Goal: Information Seeking & Learning: Learn about a topic

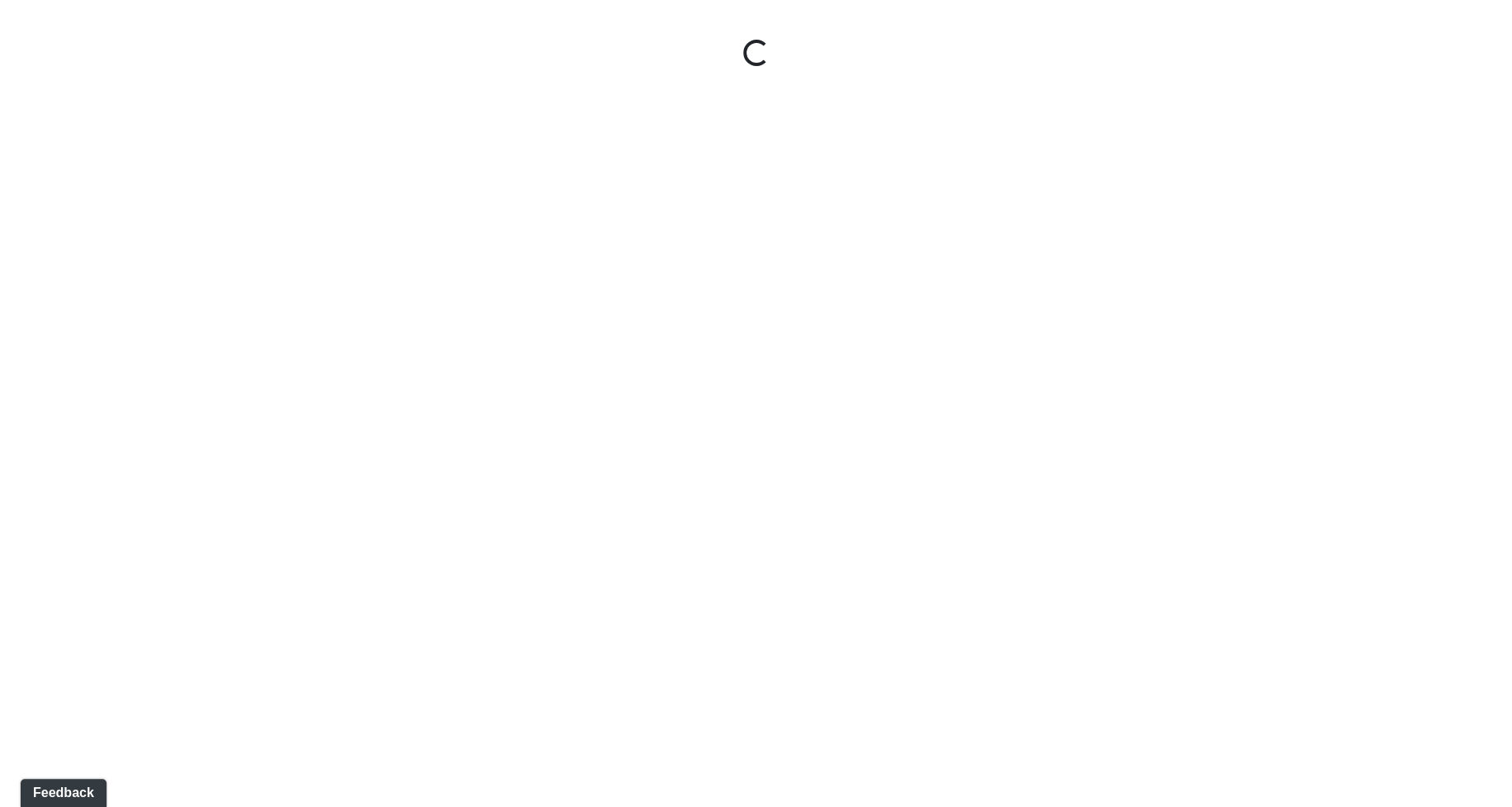
select select "jSbzXF9d96j3rUUmxPYLxy"
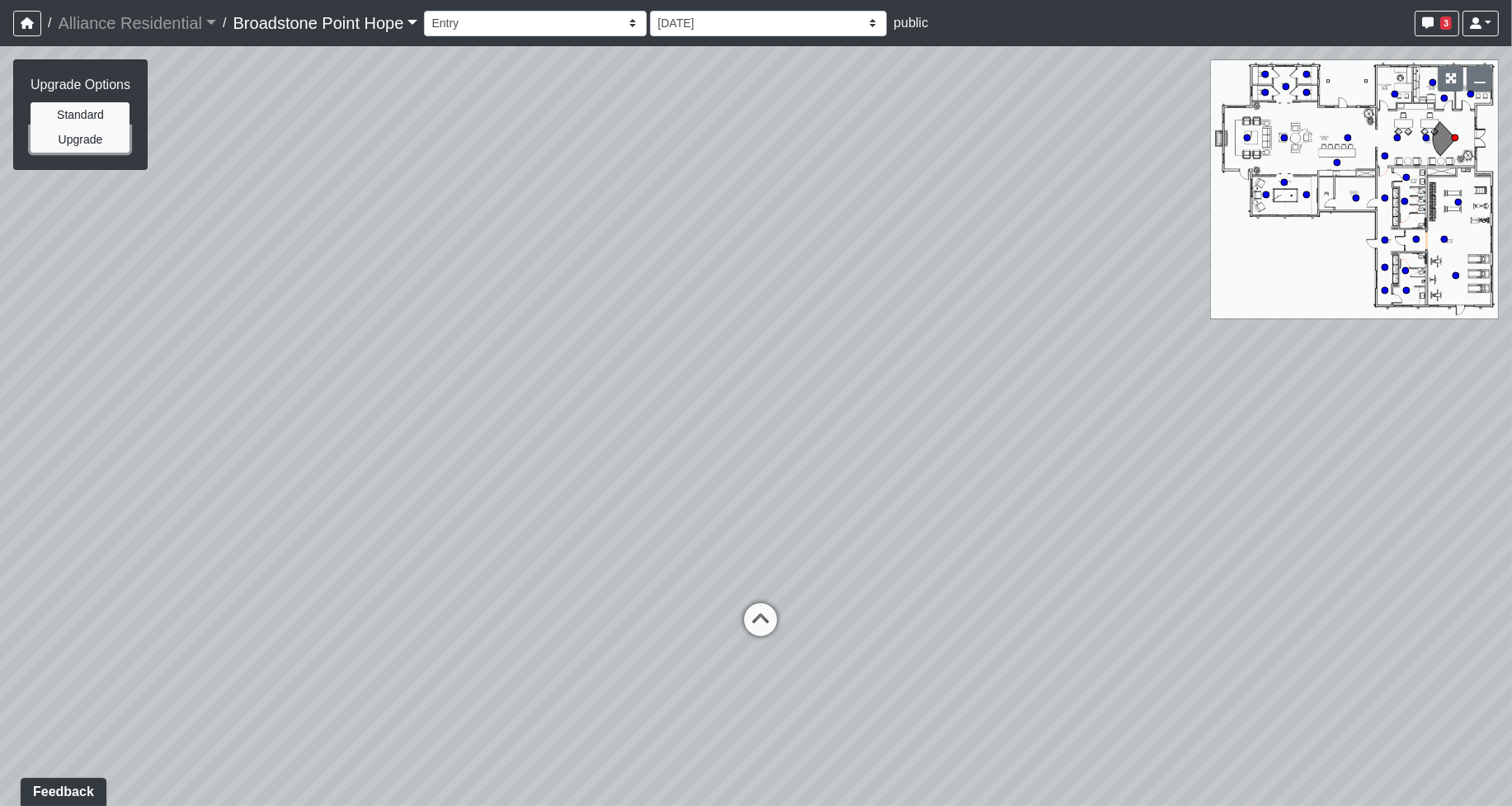
click at [100, 138] on button "Upgrade" at bounding box center [80, 139] width 99 height 26
click at [84, 120] on button "Standard" at bounding box center [80, 114] width 99 height 26
drag, startPoint x: 380, startPoint y: 189, endPoint x: 360, endPoint y: 344, distance: 156.3
click at [360, 344] on div "Loading... Leasing Desks 1 Loading... Breakroom 1 Loading... Leasing Office 1" at bounding box center [756, 426] width 1512 height 760
drag, startPoint x: 1480, startPoint y: 78, endPoint x: 1335, endPoint y: 88, distance: 145.3
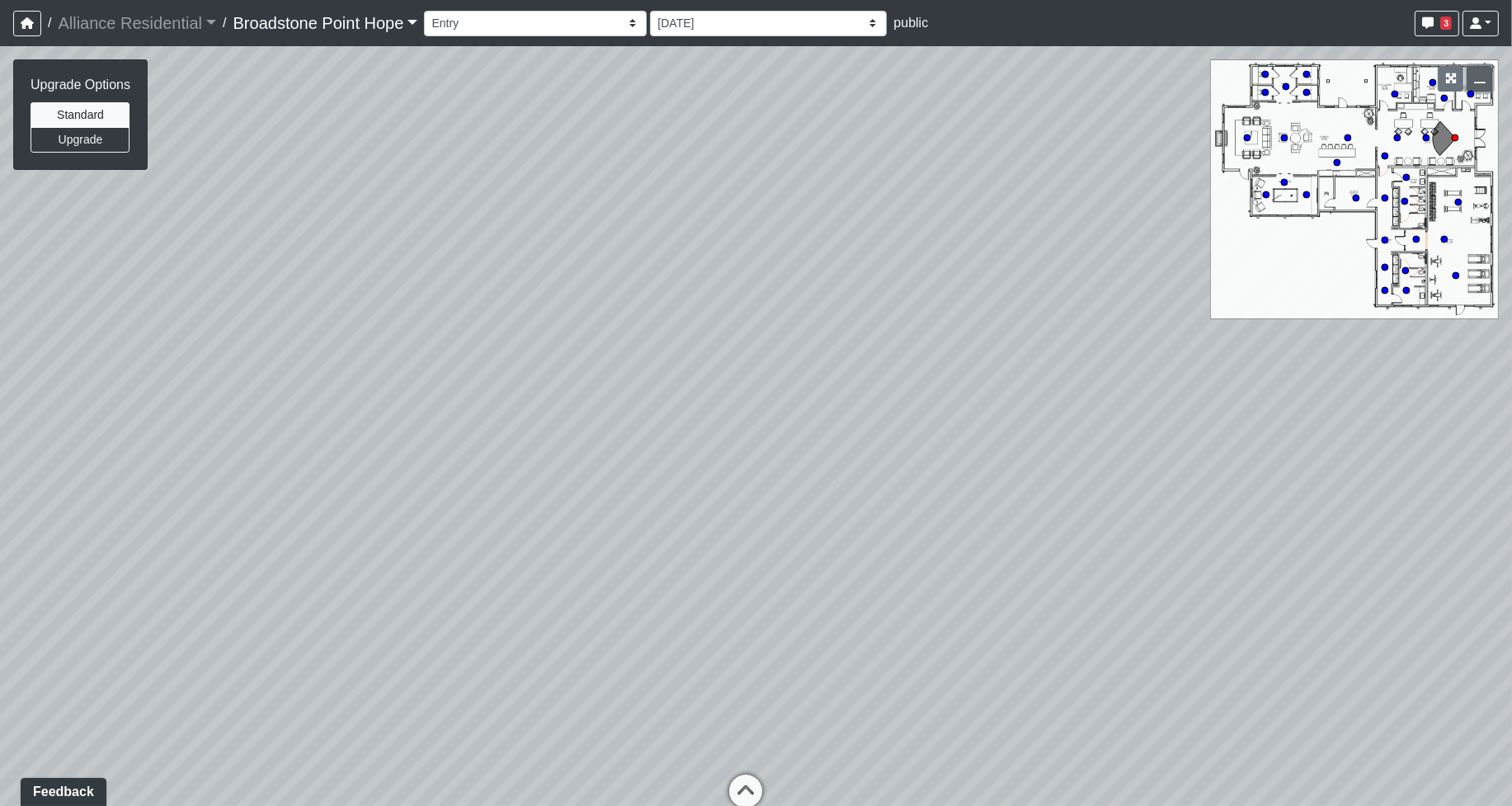
click at [1480, 77] on icon "button" at bounding box center [1479, 78] width 12 height 12
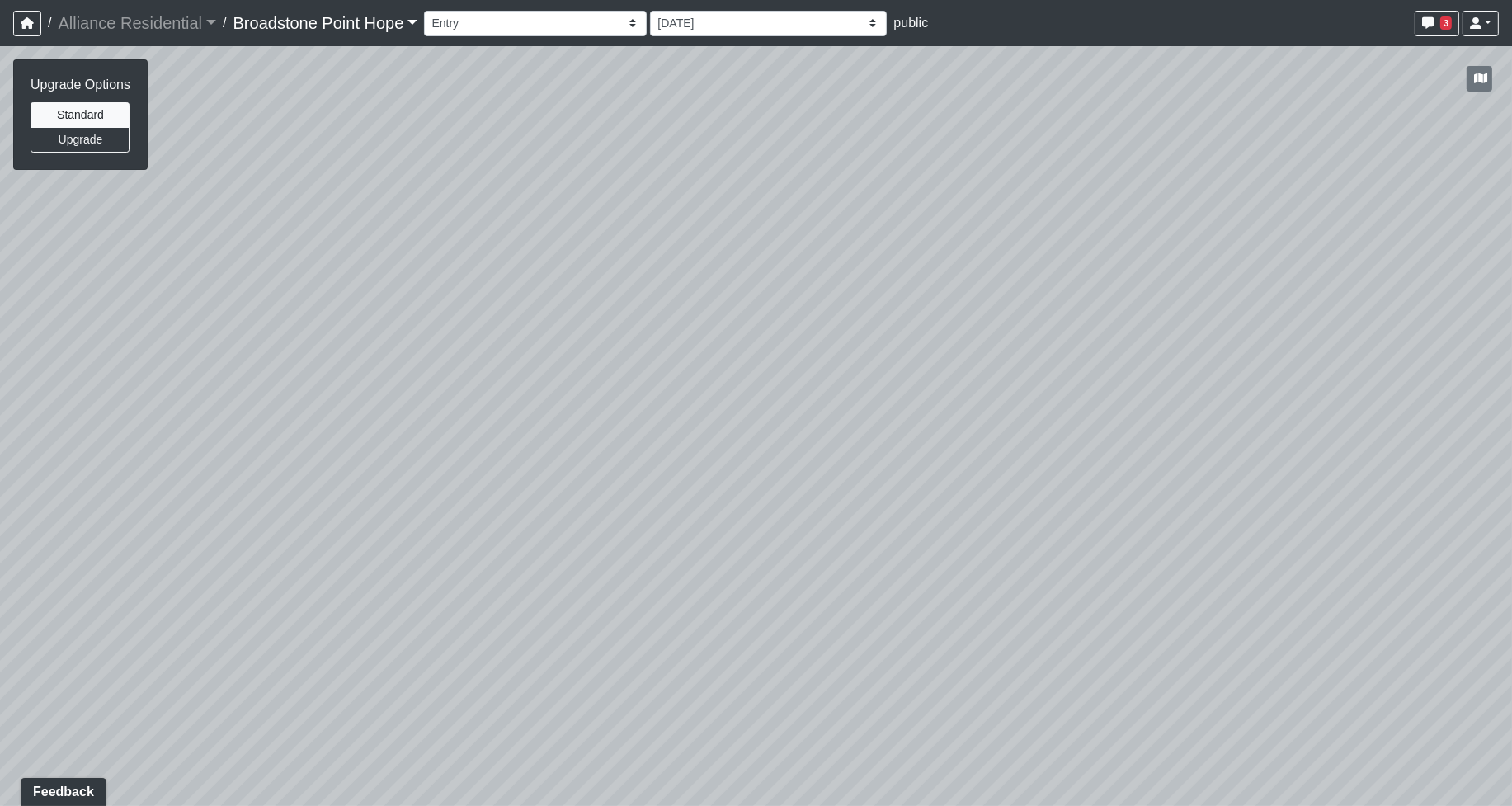
drag, startPoint x: 624, startPoint y: 573, endPoint x: 585, endPoint y: 617, distance: 58.8
click at [585, 617] on div "Loading... Leasing Desks 1 Loading... Breakroom 1 Loading... Leasing Office 1" at bounding box center [756, 426] width 1512 height 760
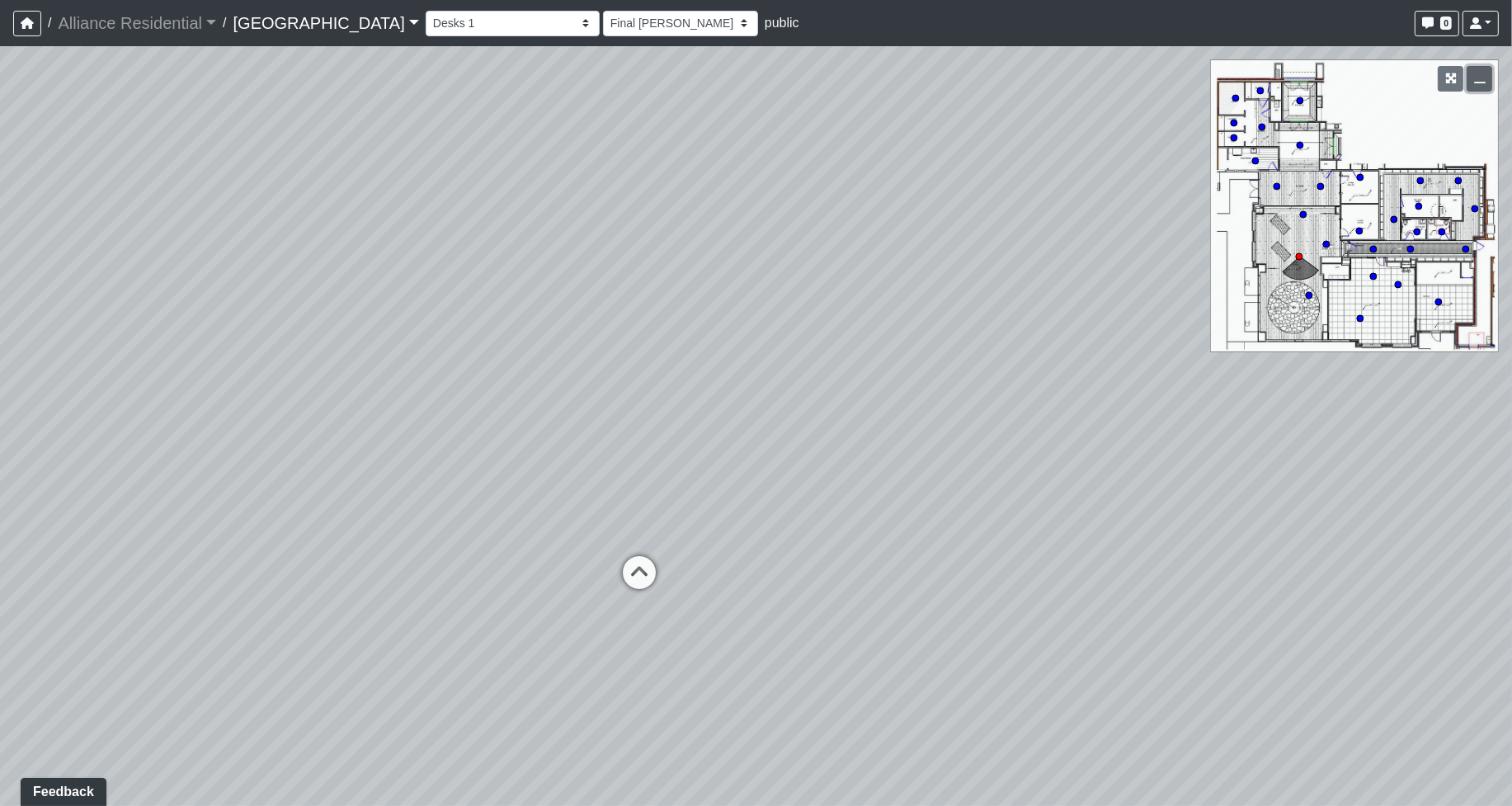
click at [1479, 83] on icon "button" at bounding box center [1479, 78] width 12 height 12
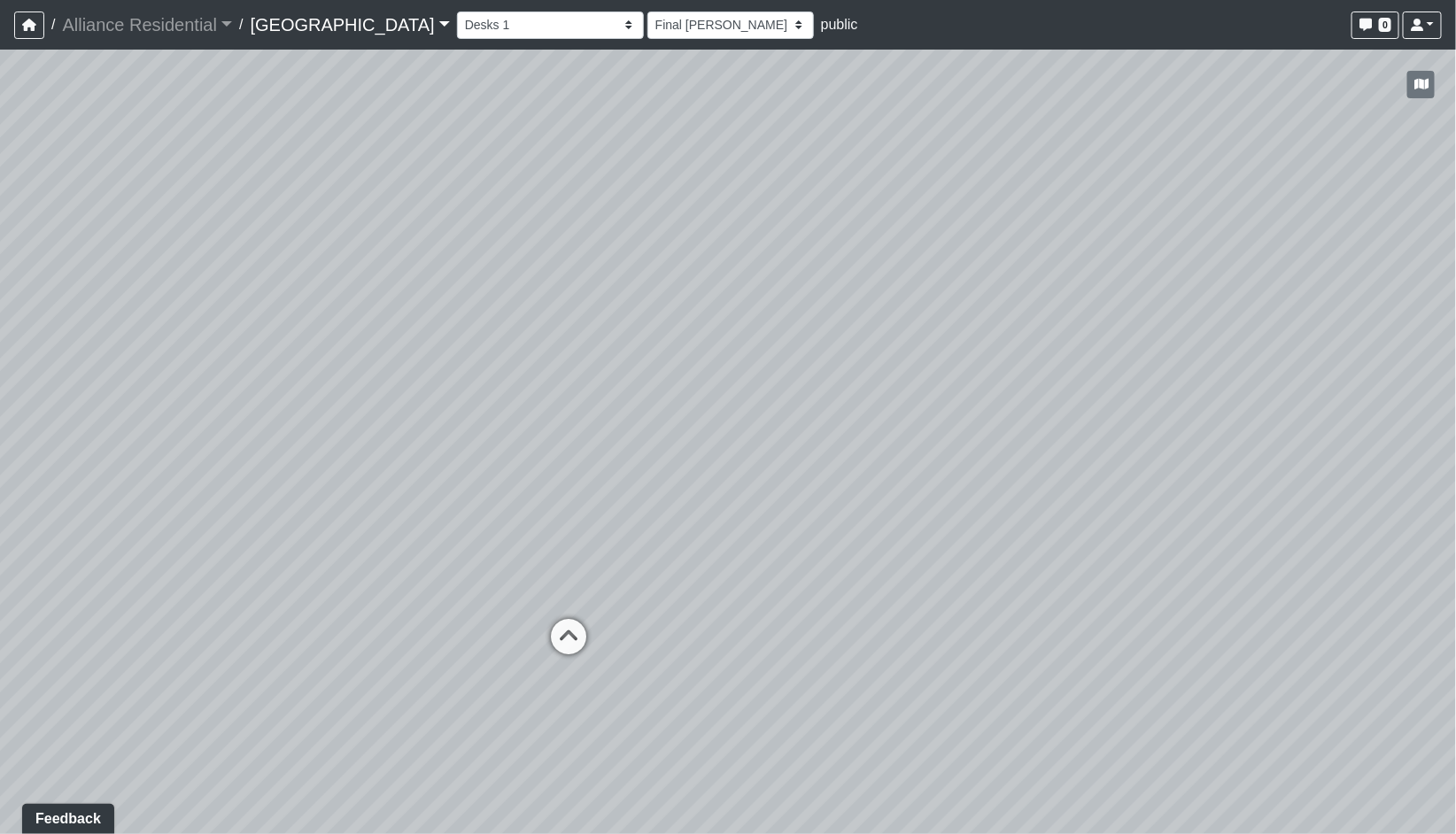
drag, startPoint x: 1113, startPoint y: 482, endPoint x: 1062, endPoint y: 528, distance: 68.7
click at [1063, 528] on div "Loading... Fireplace Loading... Coffee Bar Loading... Desks 2" at bounding box center [728, 441] width 1456 height 785
click at [1056, 464] on div "Loading... Fireplace Loading... Coffee Bar Loading... Desks 2" at bounding box center [728, 441] width 1456 height 785
select select "ipPMDNKJZTeZCfpWXbRxaj"
select select "vF6sPYBDxyyRiKWTt5NgBb"
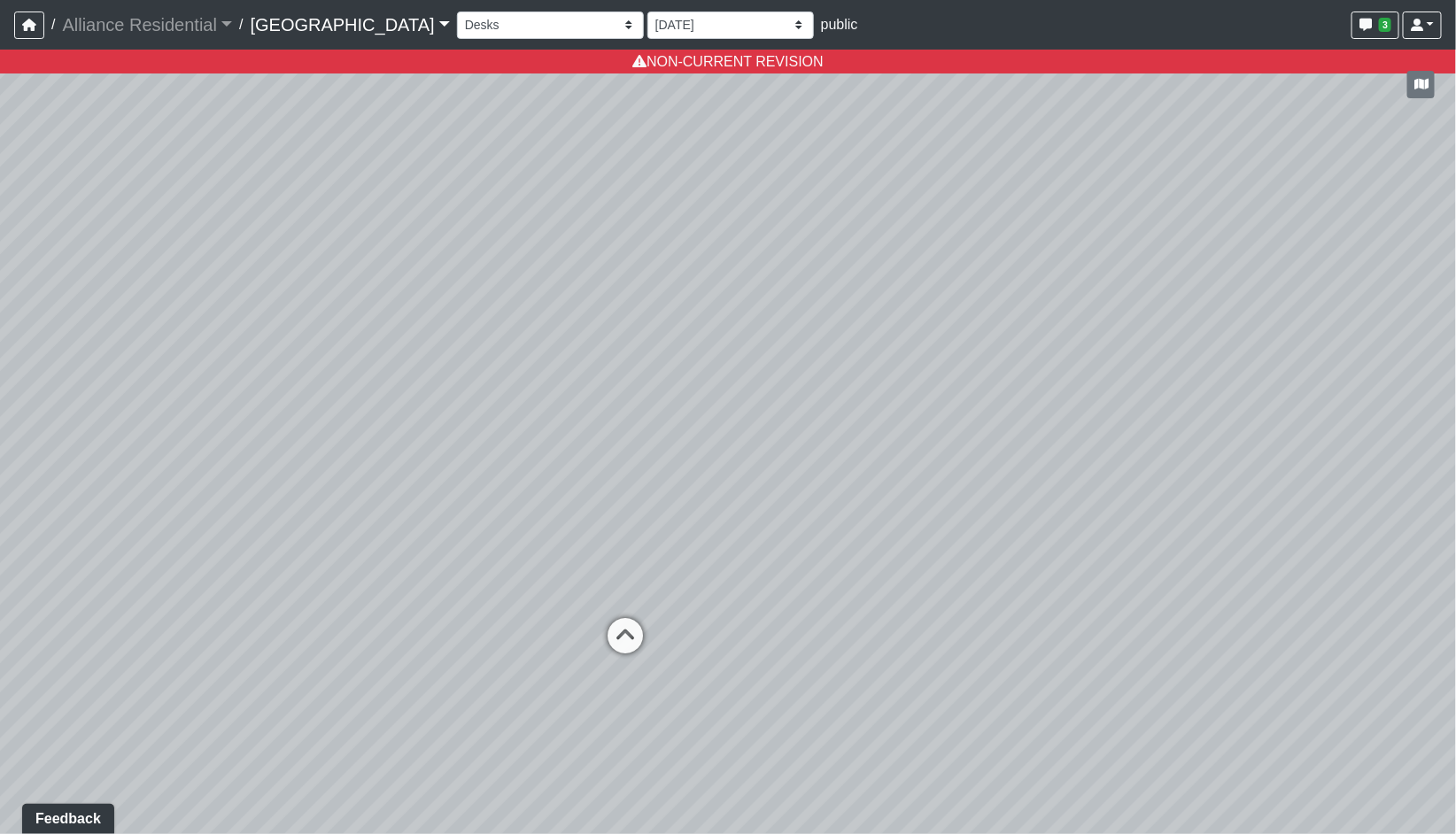
select select "ipPMDNKJZTeZCfpWXbRxaj"
select select "pRhDCwCgLnsHQBZVonwdzX"
select select "ipPMDNKJZTeZCfpWXbRxaj"
select select "abApJJkjMVh7SussRCRT3v"
select select "ipPMDNKJZTeZCfpWXbRxaj"
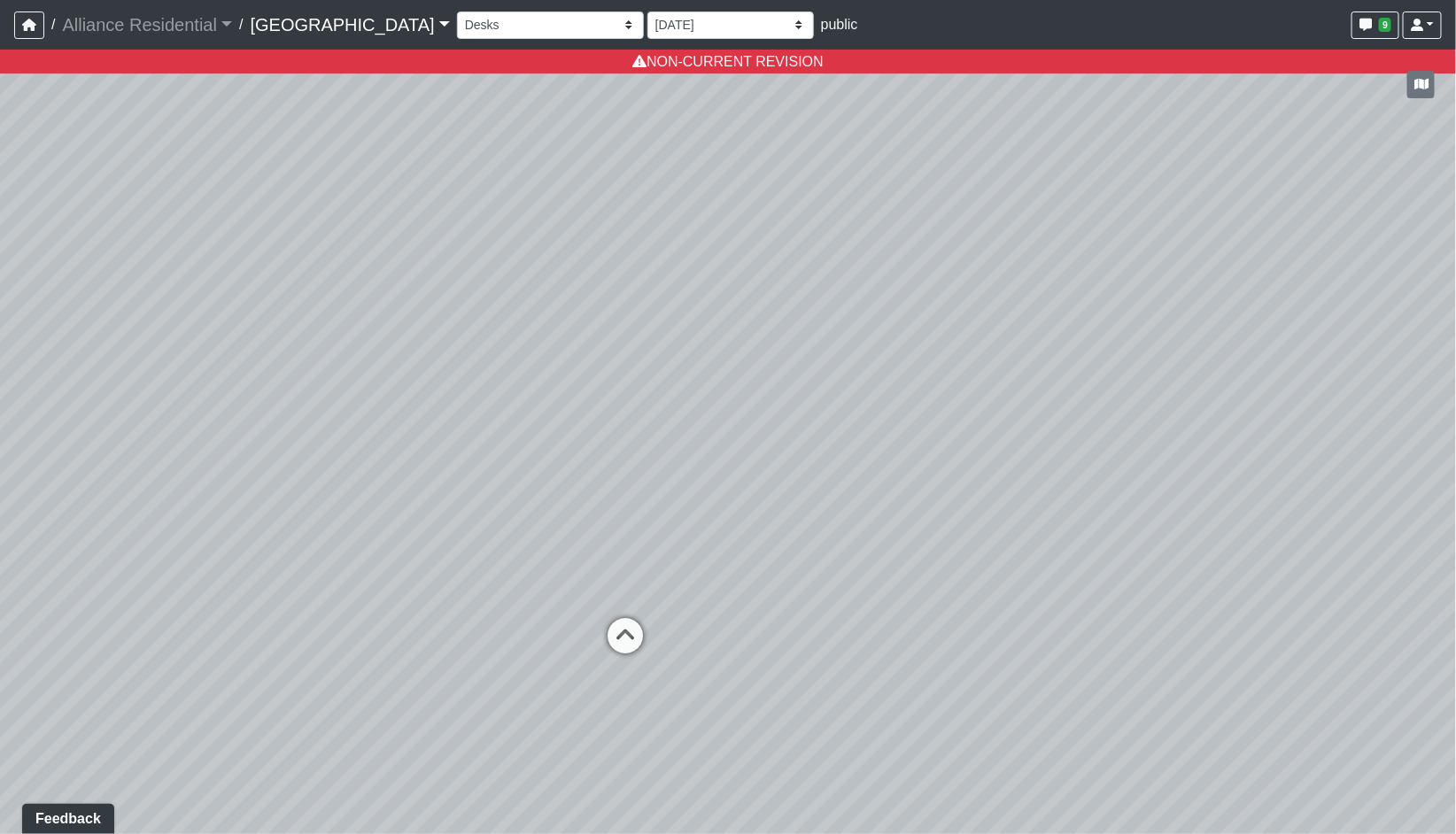
select select "eeQmTCfmcpRFrff15SXpCe"
select select "ipPMDNKJZTeZCfpWXbRxaj"
select select "9Wqk8nPahWjaUYn7T9xcZc"
select select "ipPMDNKJZTeZCfpWXbRxaj"
select select "hu3rGGLYoSRQTXAkXV4gvU"
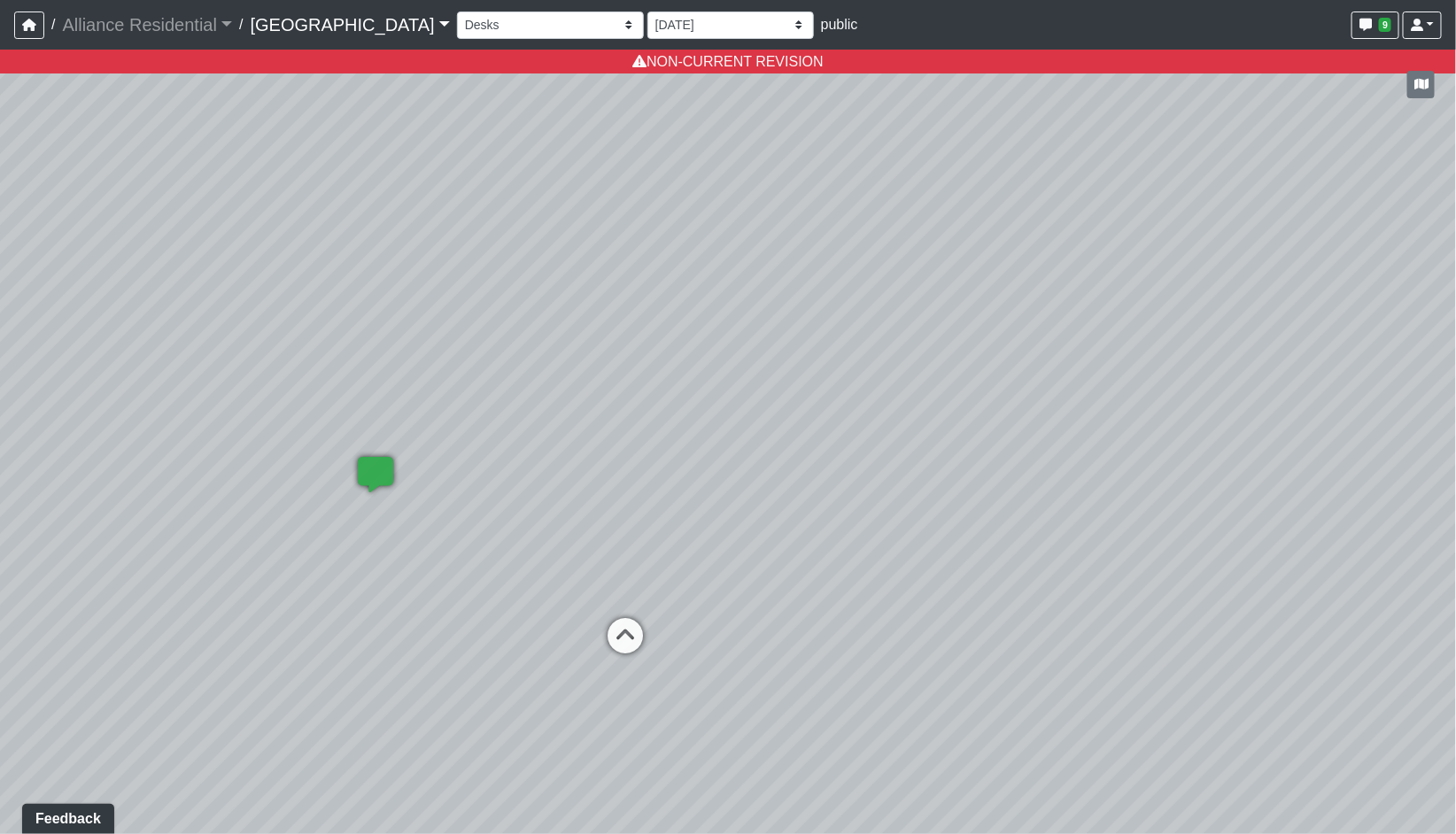
select select "ipPMDNKJZTeZCfpWXbRxaj"
select select "aJWLMUZFE5TDRwFGAtkR9T"
select select "ipPMDNKJZTeZCfpWXbRxaj"
select select "xAmNDG9Yq6fiJBHdcKFA39"
select select "ipPMDNKJZTeZCfpWXbRxaj"
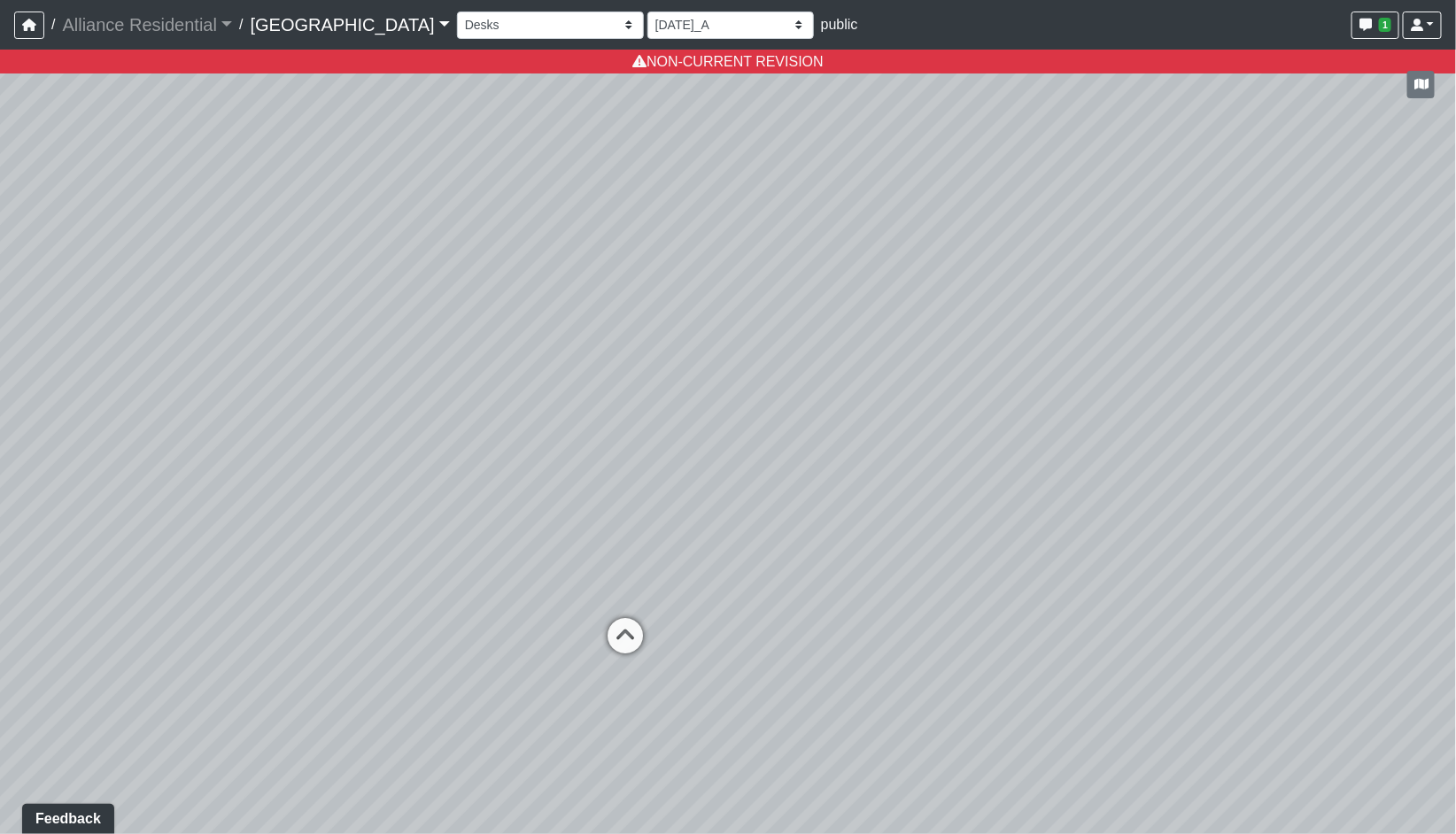
select select "iihRxaaHezsHKbdNbjWt9g"
select select "ipPMDNKJZTeZCfpWXbRxaj"
select select "uJWqVvECoQgU5sNG8nKm6i"
select select "ipPMDNKJZTeZCfpWXbRxaj"
select select "x3wEpVSbnD2bvDJB1D6L9k"
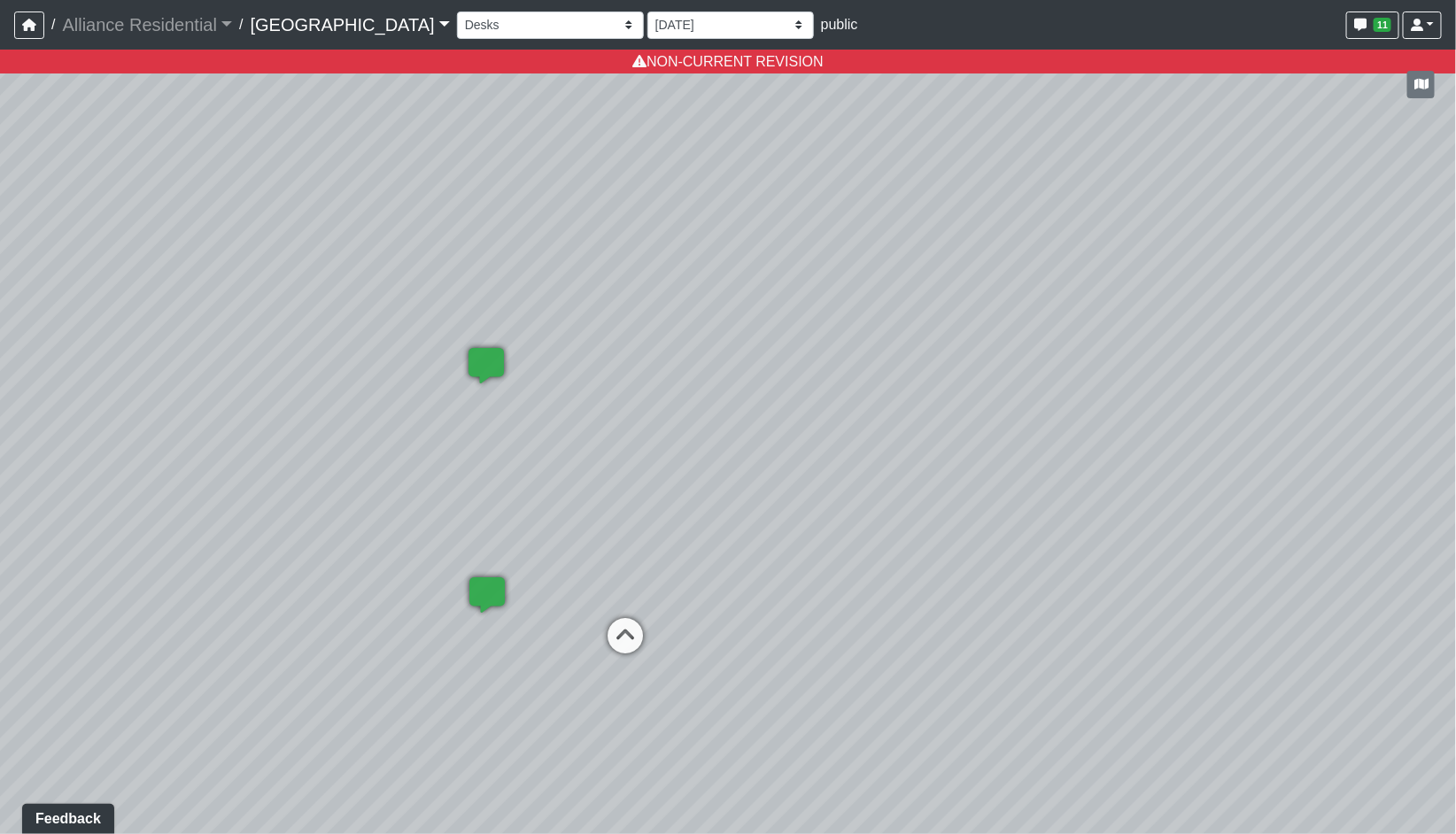
select select "ipPMDNKJZTeZCfpWXbRxaj"
select select "xgVwNxahvynXEm63Bwynj3"
select select "ipPMDNKJZTeZCfpWXbRxaj"
select select "4zt6WibgDDcQXYV8y3zK45"
select select "ipPMDNKJZTeZCfpWXbRxaj"
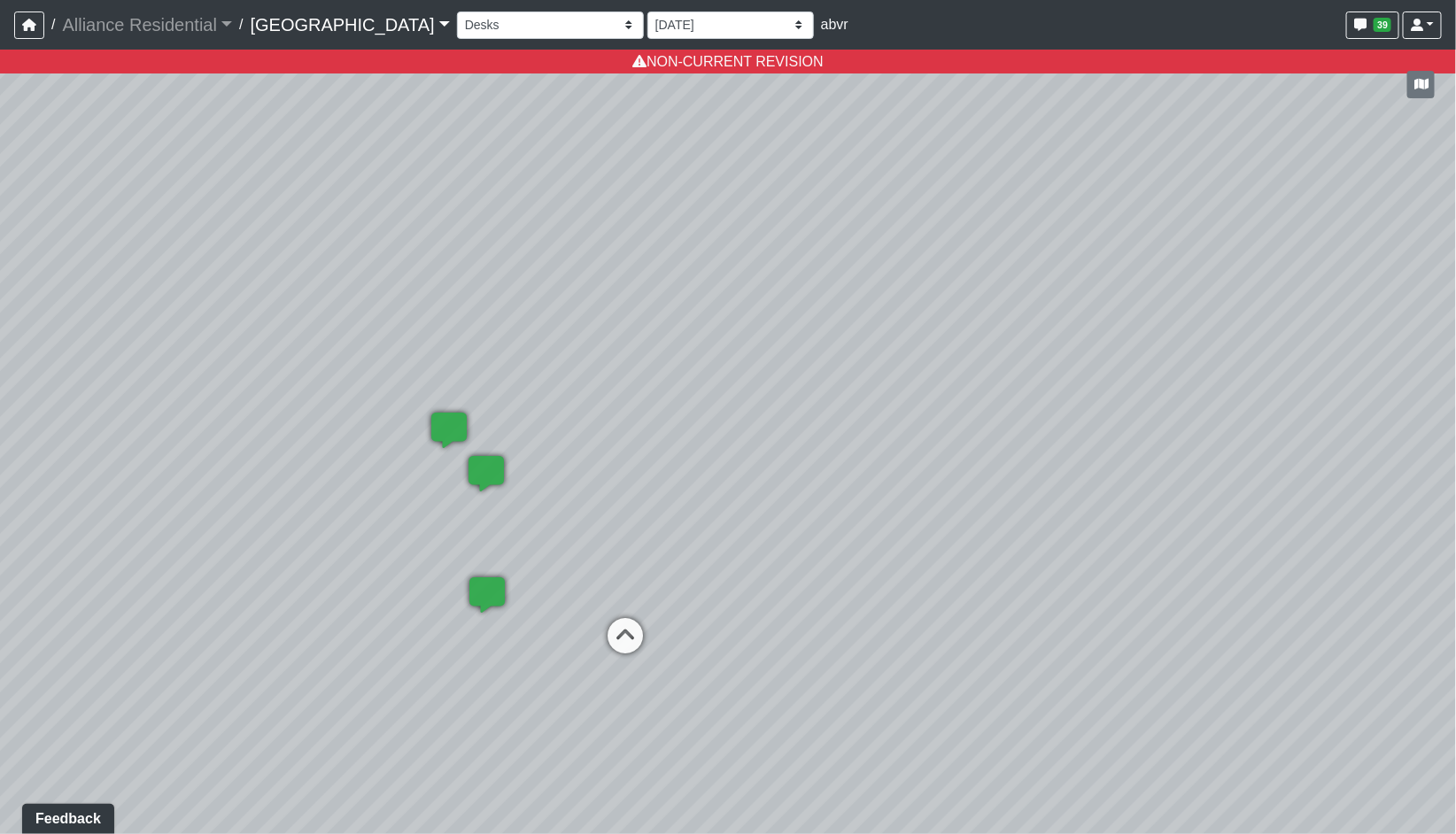
select select "hcBF2orJ4wZPDSPsZGcKC7"
select select "ipPMDNKJZTeZCfpWXbRxaj"
select select "kSuVUDSDrgjJhWgCuNYJZJ"
select select "ipPMDNKJZTeZCfpWXbRxaj"
select select "pi7N1vBNF5WpPYMr7MNvgT"
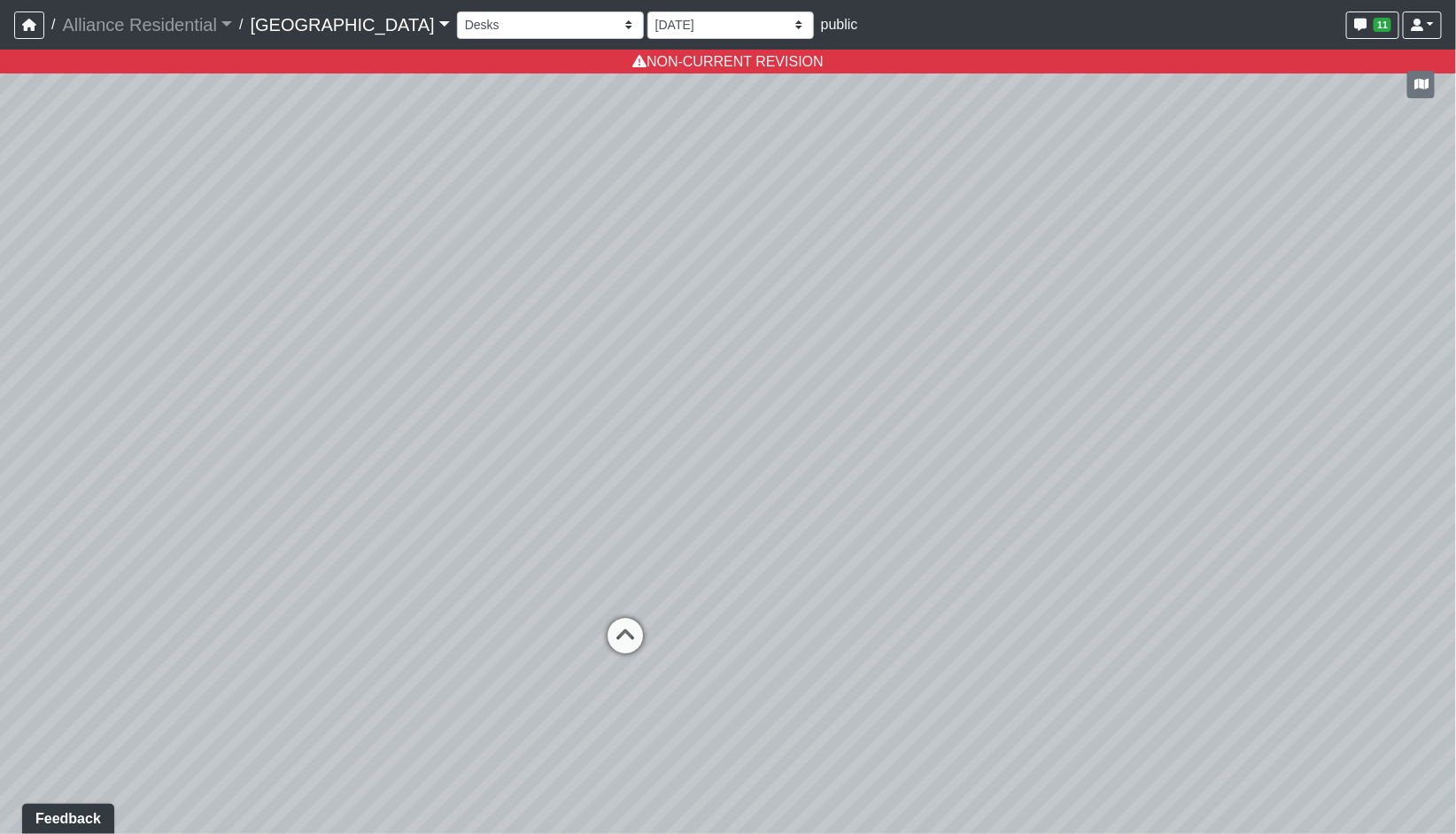
select select "ipPMDNKJZTeZCfpWXbRxaj"
select select "vCqFLmjv1JtXw5tXsdvX56"
select select "ipPMDNKJZTeZCfpWXbRxaj"
select select "fCUJWhSdM7FgJKbRkgf3MS"
select select "ipPMDNKJZTeZCfpWXbRxaj"
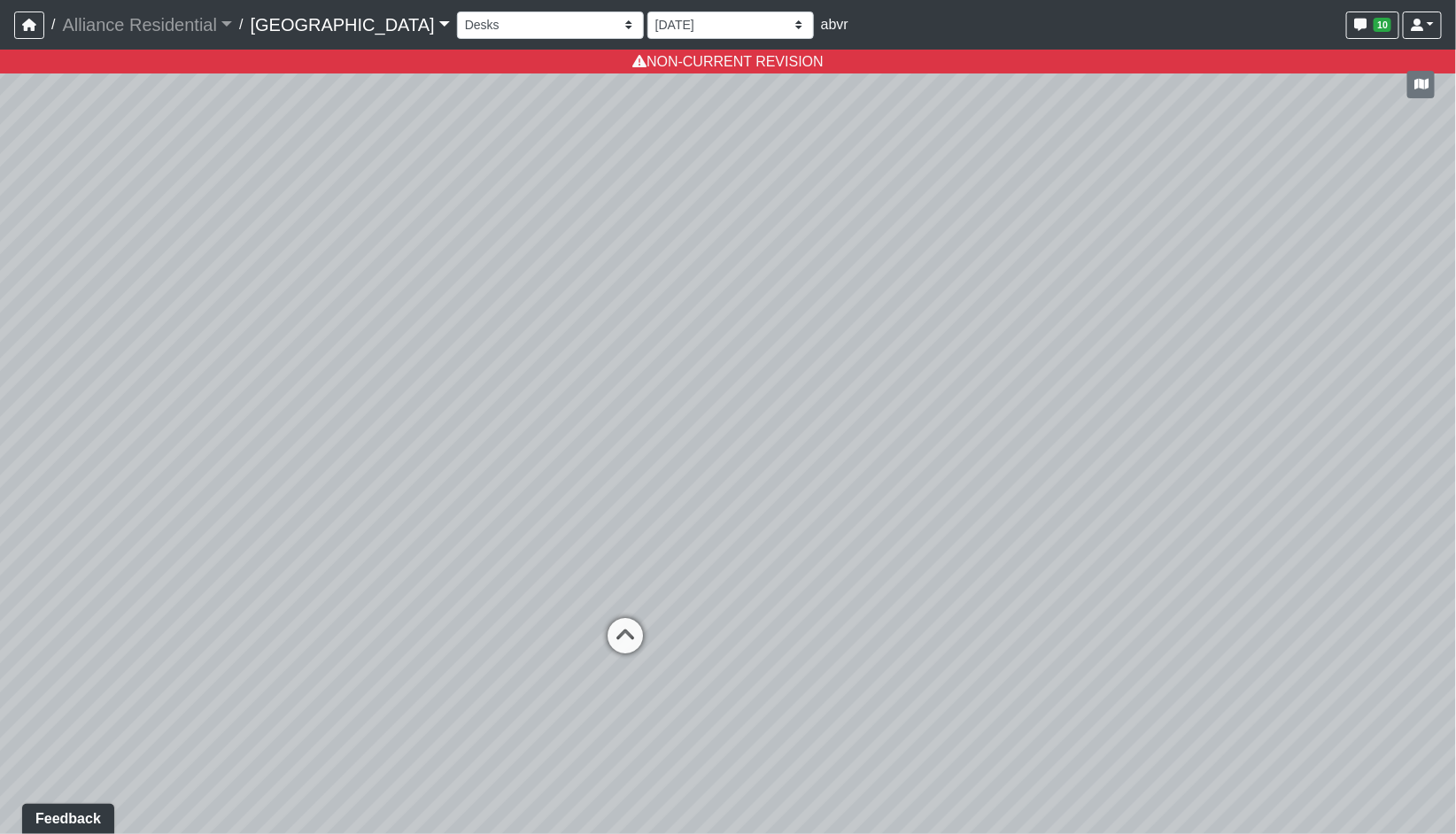
select select "8GaRQX6fuaTJnL825rDURV"
select select "ipPMDNKJZTeZCfpWXbRxaj"
select select "tg9hBvV8DWB4BDecMuzqu7"
select select "ipPMDNKJZTeZCfpWXbRxaj"
select select "rqEXgctPUhEByf3JaEJ8Yi"
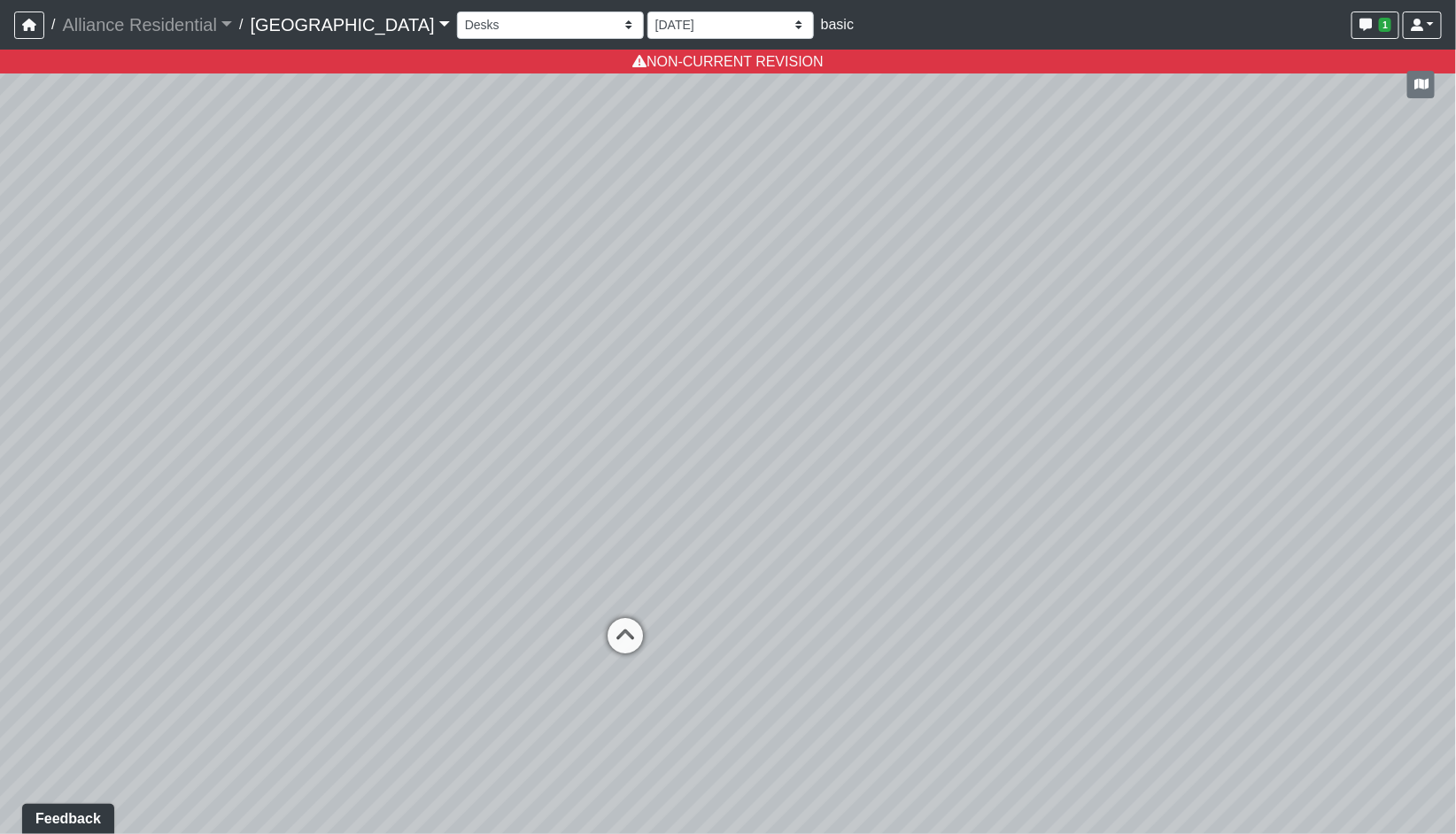
select select "ipPMDNKJZTeZCfpWXbRxaj"
select select "px44mErzdC4Ld1Xv1FKYbg"
select select "ipPMDNKJZTeZCfpWXbRxaj"
select select "afEXScS856yMYxWwfwQhbJ"
select select "ipPMDNKJZTeZCfpWXbRxaj"
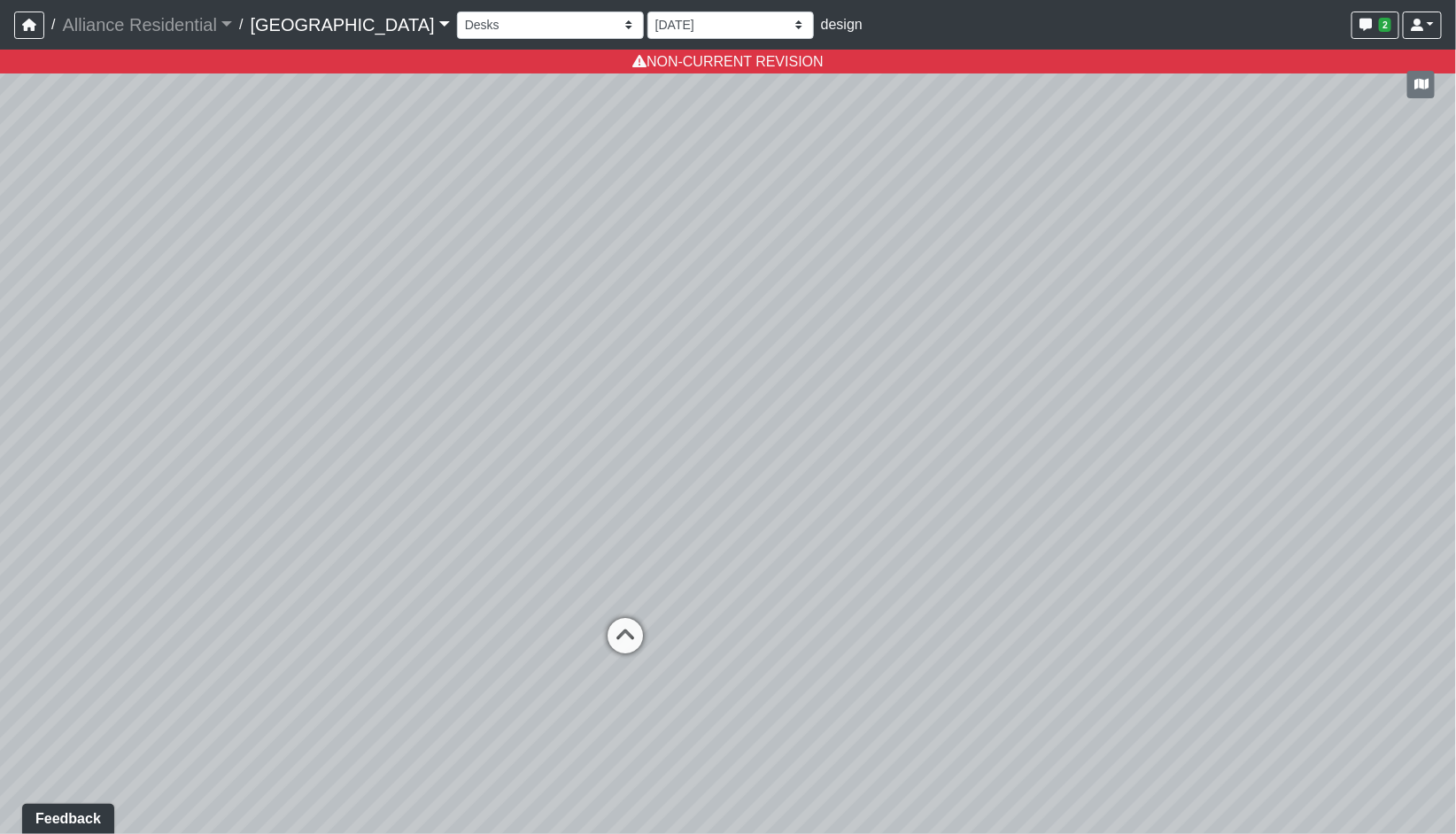
select select "krdNqEknCTW3eV62VffiEF"
select select "ipPMDNKJZTeZCfpWXbRxaj"
select select "qBZSi4cAT64Qotm15yQ7ba"
select select "ipPMDNKJZTeZCfpWXbRxaj"
select select "67Ud36Ko2iozVWQ6VhaV4H"
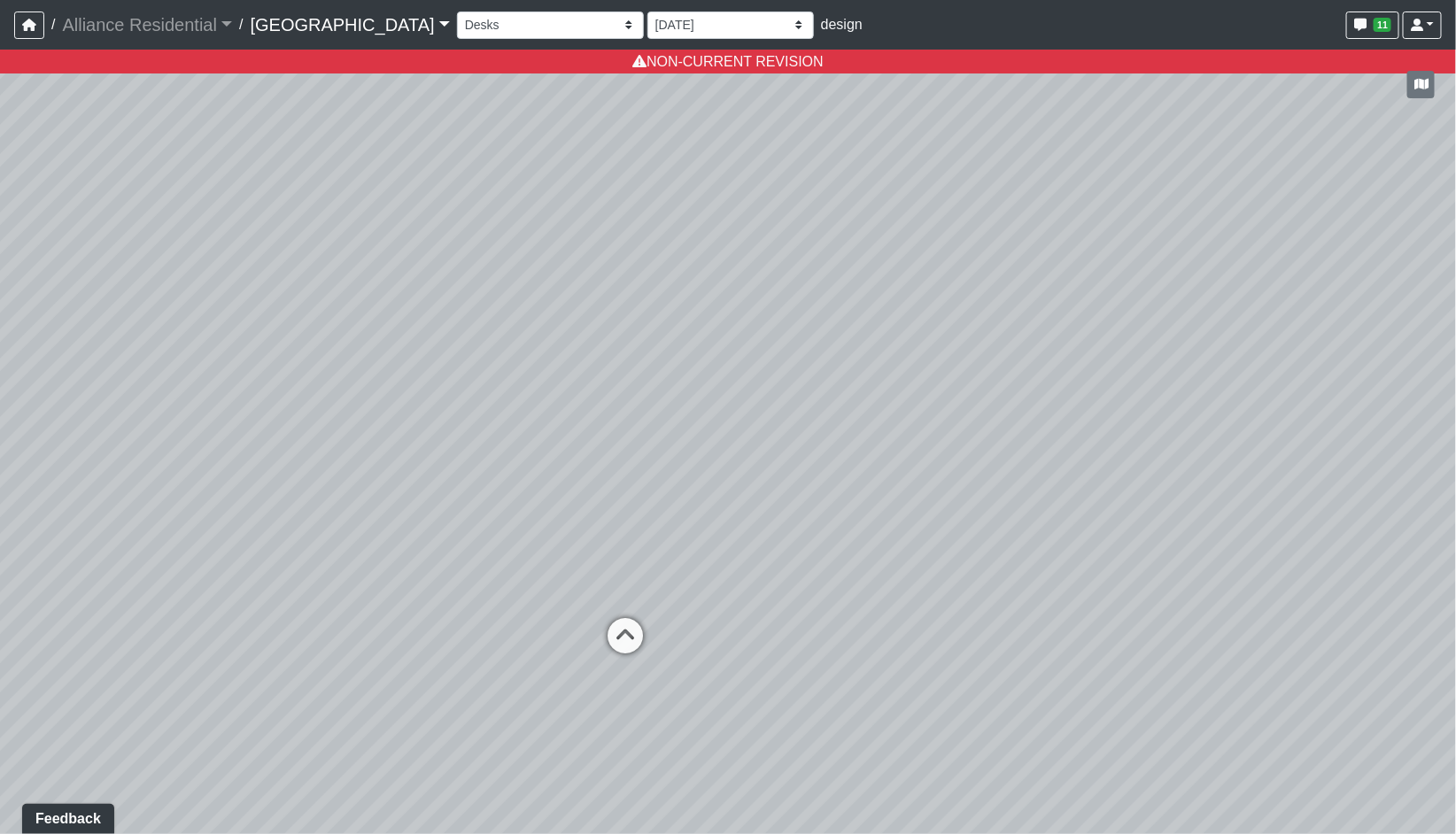
select select "ipPMDNKJZTeZCfpWXbRxaj"
select select "mgzdMgNS3eHbKB2Jyem8LY"
select select "ipPMDNKJZTeZCfpWXbRxaj"
select select "mpkvRyTawYKuSuhUcZm9qB"
select select "ipPMDNKJZTeZCfpWXbRxaj"
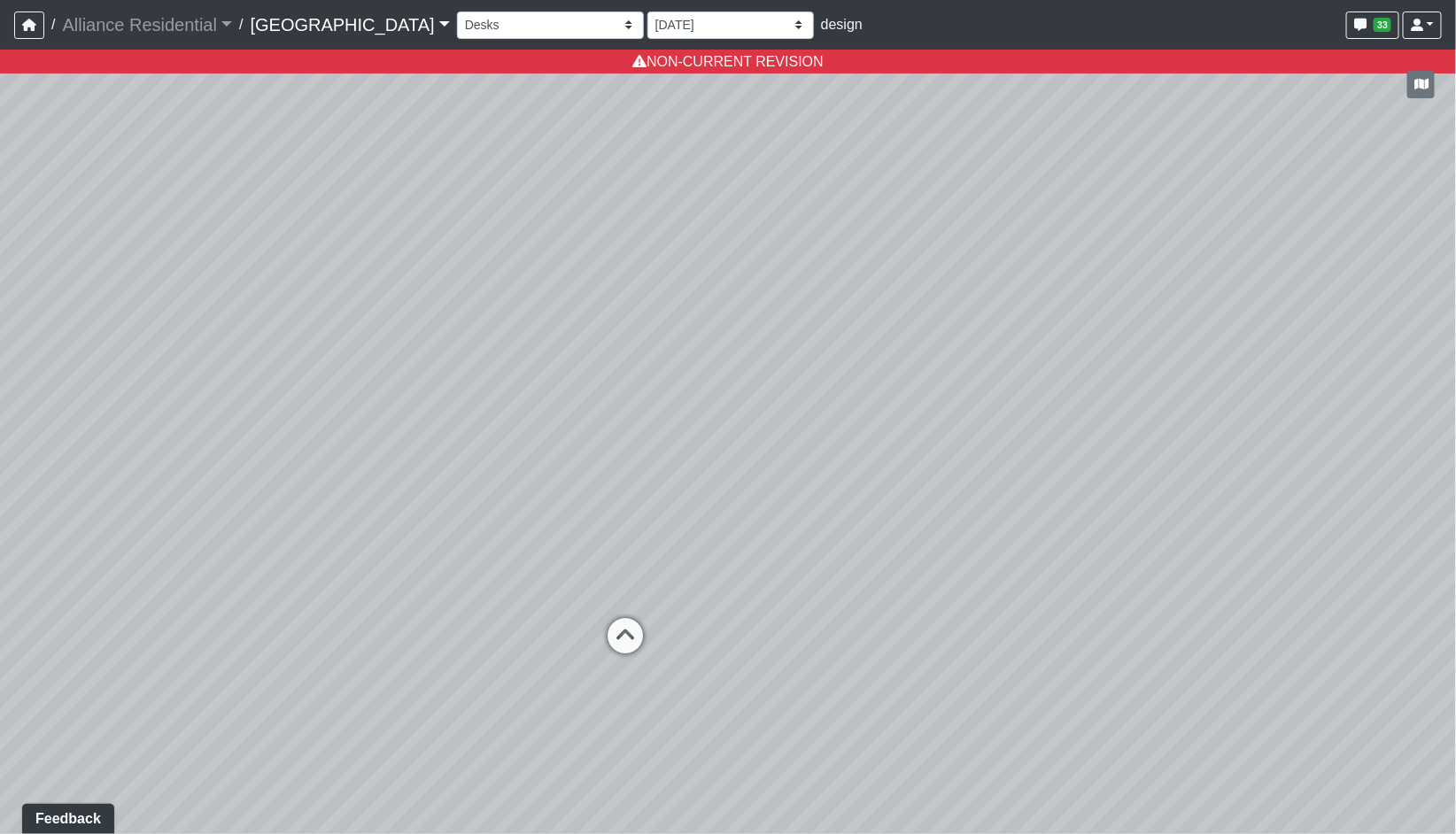
select select "hAuaLvMCJFUrtUCVLcdtVS"
select select "ipPMDNKJZTeZCfpWXbRxaj"
select select "snKx252KEiTrtaLzFHp4my"
select select "ipPMDNKJZTeZCfpWXbRxaj"
select select "a7mMgkfM7Mbefj6MipdUFq"
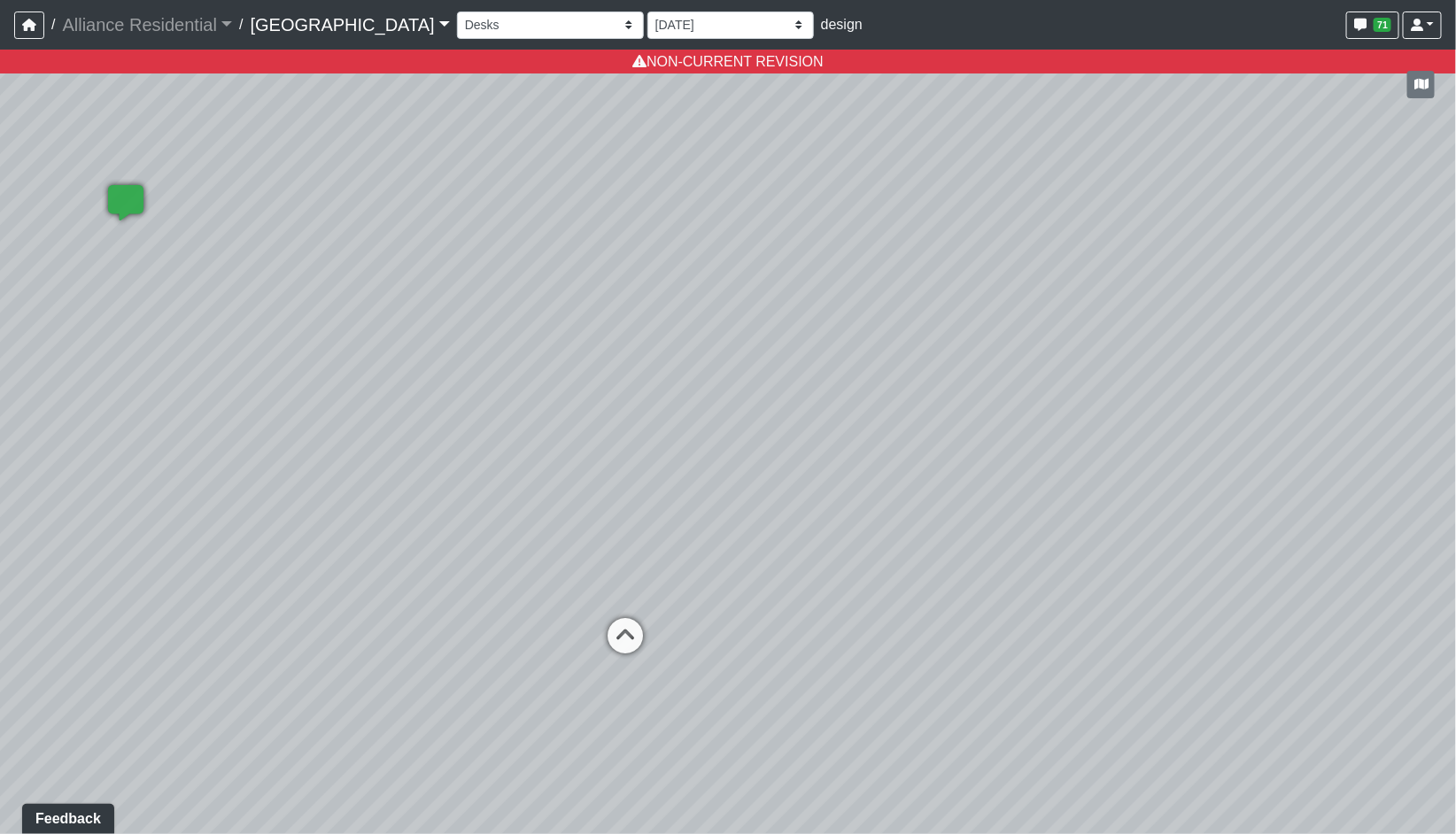
select select "ipPMDNKJZTeZCfpWXbRxaj"
select select "dx9xFkQJffUZboLJqssEpF"
select select "ipPMDNKJZTeZCfpWXbRxaj"
select select "qujci7mrXpGCrKDfmvWhxT"
select select "ipPMDNKJZTeZCfpWXbRxaj"
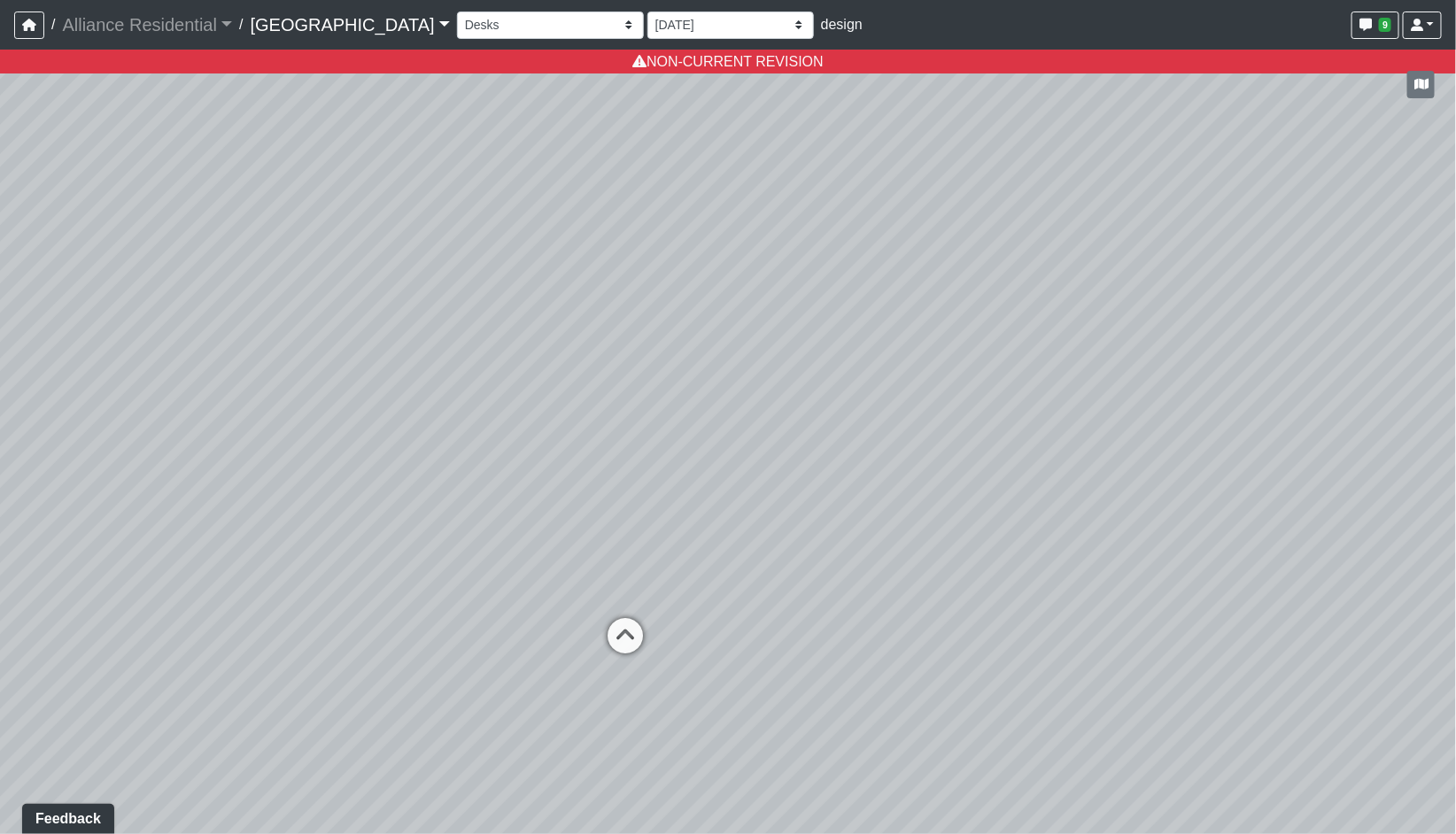
select select "owXou76Ad1MRR6cpVMV8gb"
select select "ipPMDNKJZTeZCfpWXbRxaj"
select select "uuUHv9gMgSxbzg5hjy5RPn"
select select "ipPMDNKJZTeZCfpWXbRxaj"
select select "15Rx2vXWcWawy5WfuCfF1T"
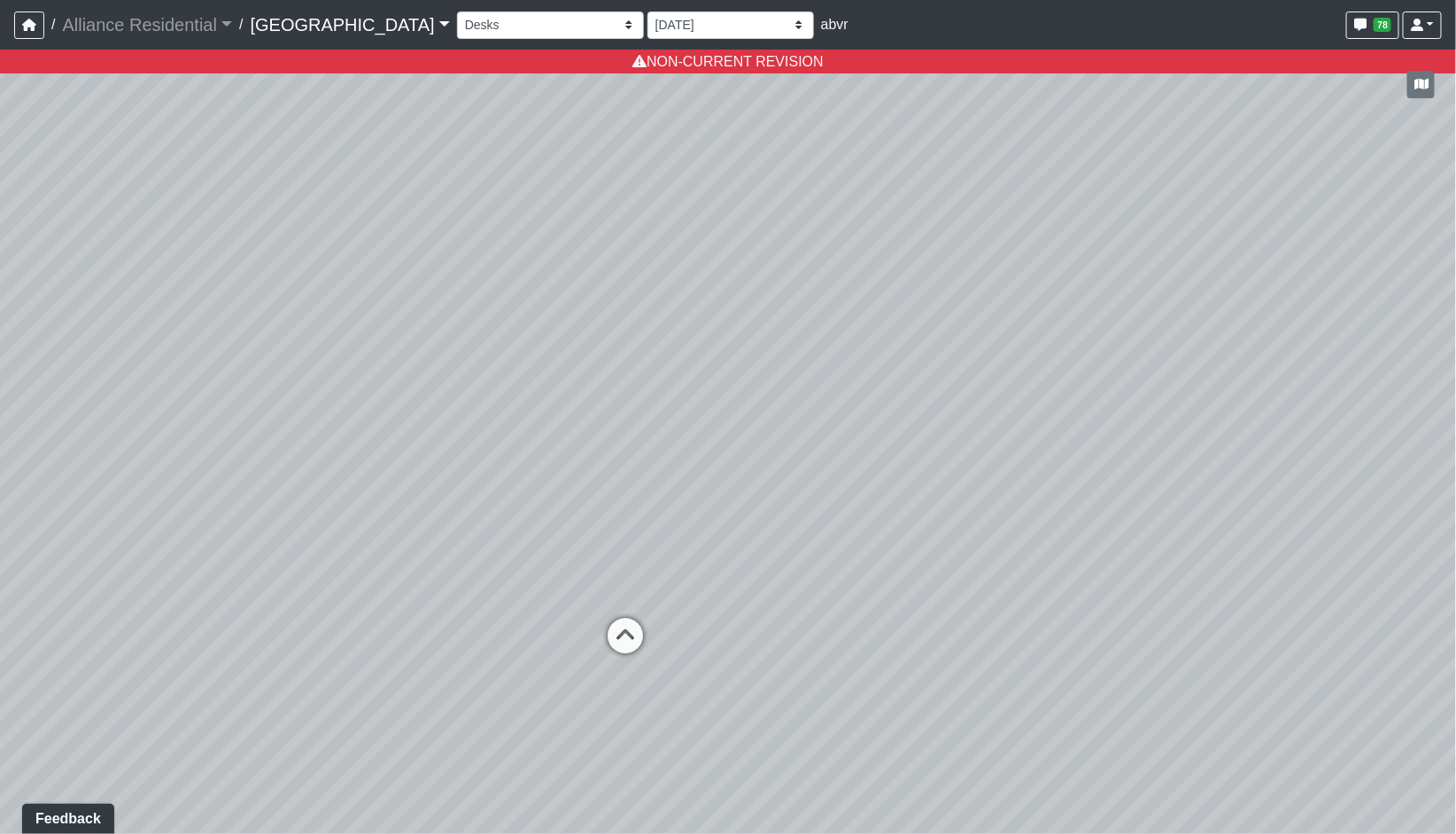
select select "ipPMDNKJZTeZCfpWXbRxaj"
select select "4E9KHaZnogjnUeZWqGtFNi"
select select "ipPMDNKJZTeZCfpWXbRxaj"
select select "jTJuEgBkVNnVhj8ajvb2at"
select select "ipPMDNKJZTeZCfpWXbRxaj"
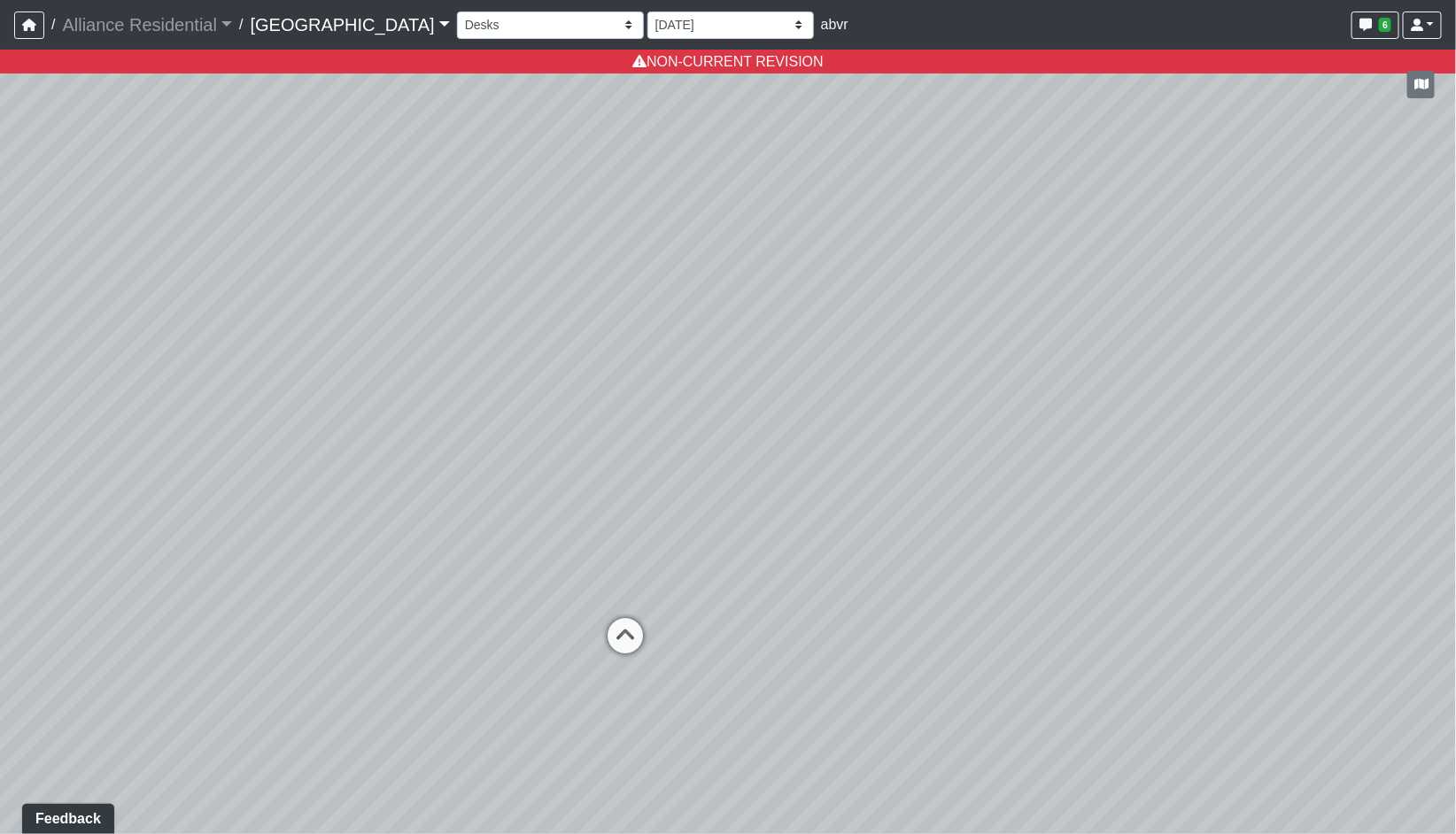
select select "bvygtRD96NrBe3gD2iNEF5"
select select "ipPMDNKJZTeZCfpWXbRxaj"
select select "5CqheBzjp2UBjeKNaTB3So"
select select "ipPMDNKJZTeZCfpWXbRxaj"
click at [693, 15] on select "Final [PERSON_NAME] [DATE] [DATE] [DATE] [DATE] [DATE] [DATE] [DATE] [DATE] [DA…" at bounding box center [730, 25] width 166 height 28
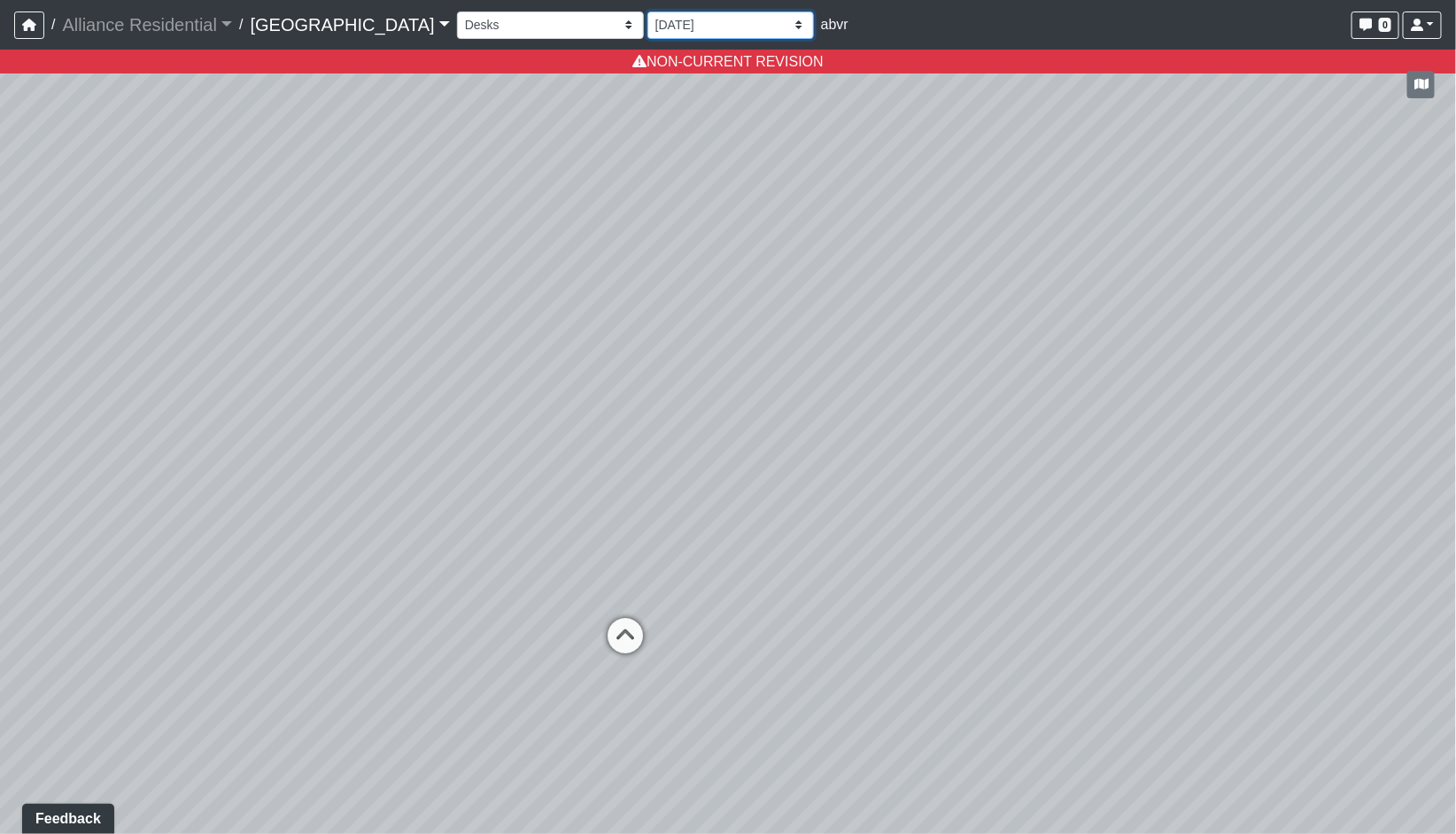
select select "sDq6mBmkBL9CKNHwdBba2A"
click at [648, 11] on select "Final [PERSON_NAME] [DATE] [DATE] [DATE] [DATE] [DATE] [DATE] [DATE] [DATE] [DA…" at bounding box center [730, 25] width 166 height 28
select select "ipPMDNKJZTeZCfpWXbRxaj"
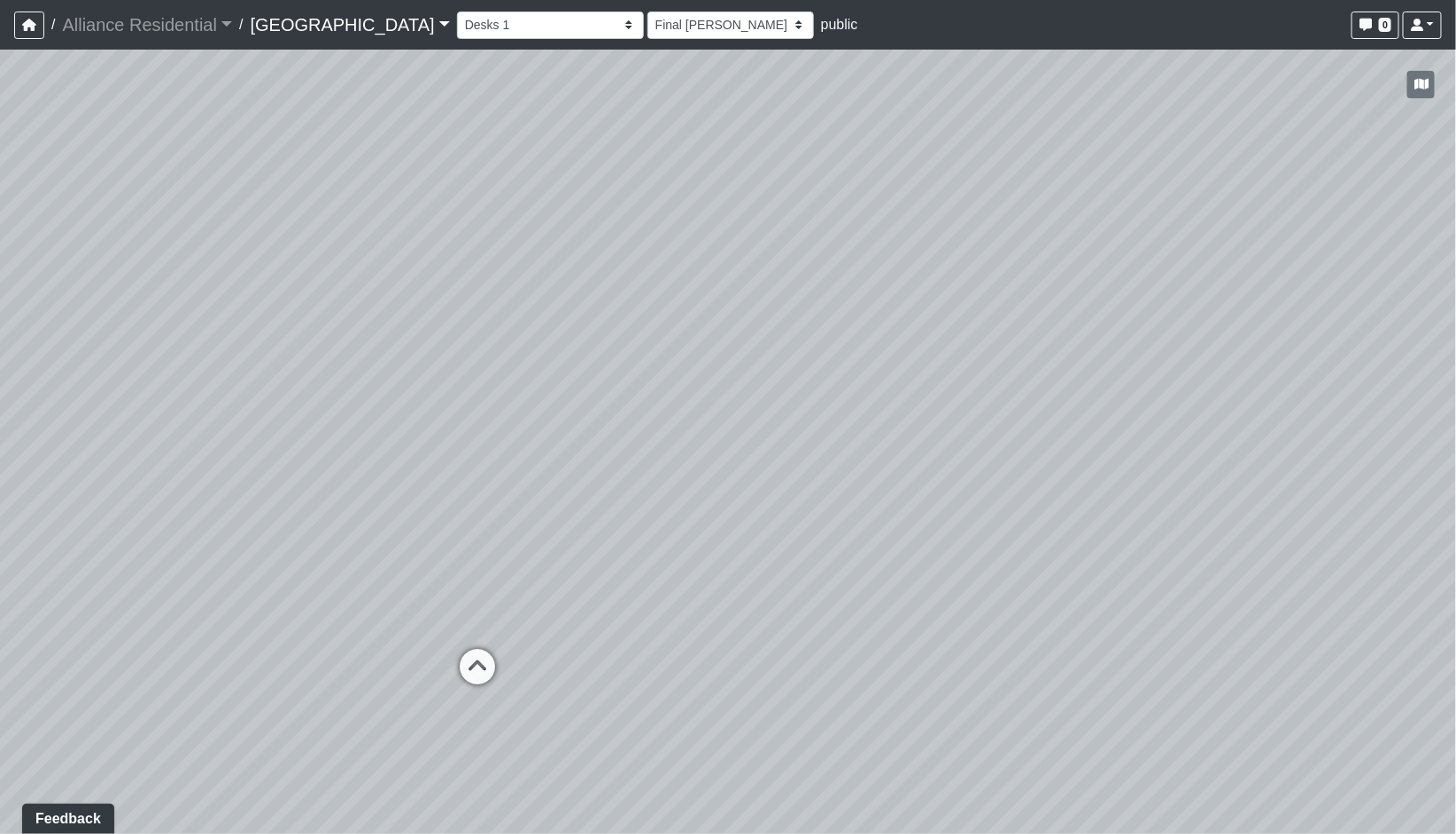
drag, startPoint x: 1249, startPoint y: 644, endPoint x: 1143, endPoint y: 617, distance: 109.4
click at [1138, 630] on div "Loading... Fireplace Loading... Coffee Bar Loading... Desks 2 Loading... Firepl…" at bounding box center [728, 441] width 1456 height 785
drag, startPoint x: 975, startPoint y: 565, endPoint x: 1018, endPoint y: 613, distance: 64.4
click at [1018, 613] on div "Loading... Fireplace Loading... Coffee Bar Loading... Desks 2 Loading... Firepl…" at bounding box center [728, 441] width 1456 height 785
drag, startPoint x: 1044, startPoint y: 563, endPoint x: 1029, endPoint y: 495, distance: 69.6
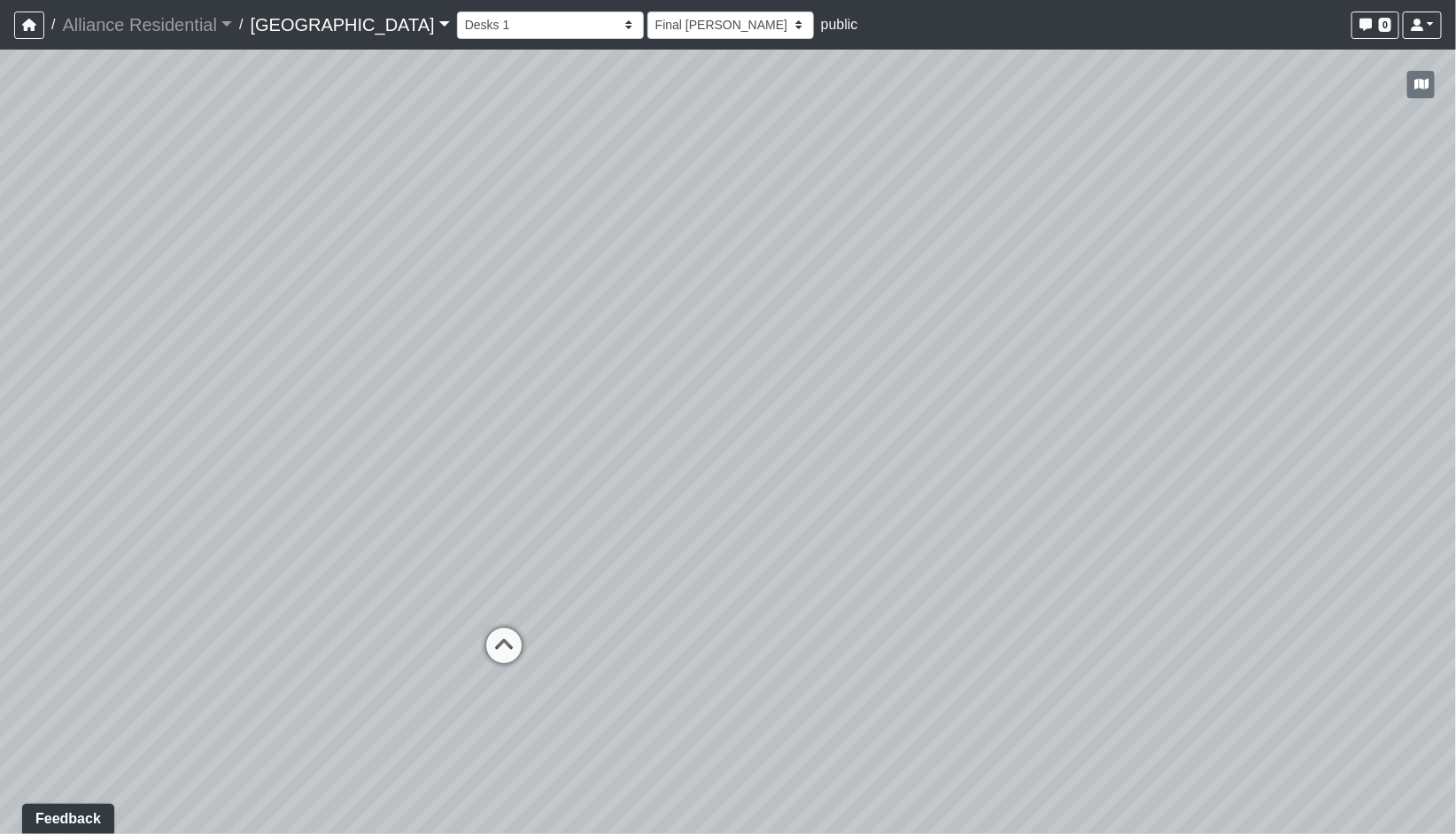
click at [1029, 495] on div "Loading... Fireplace Loading... Coffee Bar Loading... Desks 2 Loading... Firepl…" at bounding box center [728, 441] width 1456 height 785
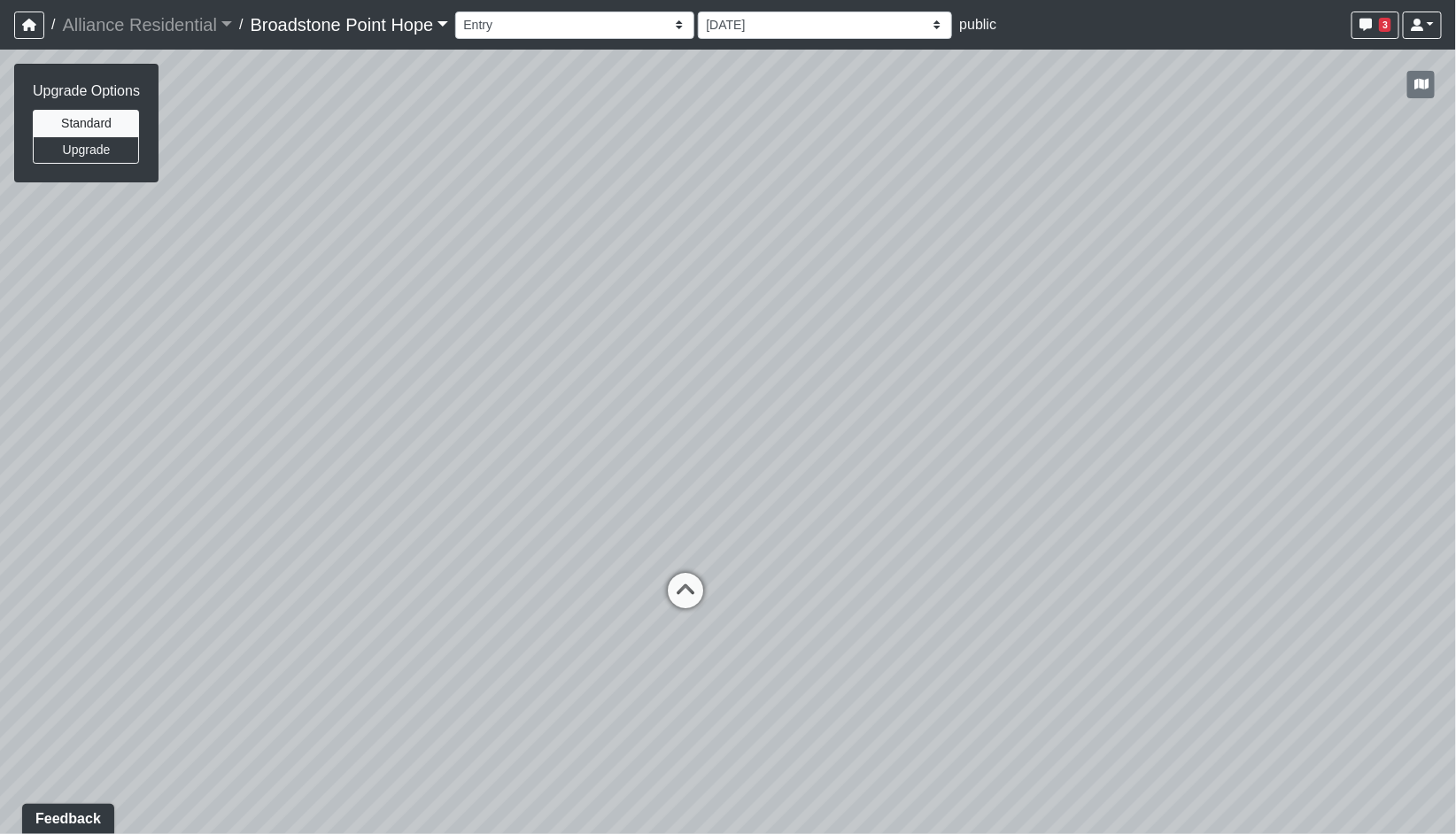
drag, startPoint x: 1036, startPoint y: 655, endPoint x: 1022, endPoint y: 396, distance: 259.4
click at [1022, 396] on div "Loading... Leasing Desks 1 Loading... Breakroom 1 Loading... Leasing Office 1" at bounding box center [728, 441] width 1456 height 785
drag, startPoint x: 910, startPoint y: 303, endPoint x: 884, endPoint y: 488, distance: 186.8
click at [884, 488] on div "Loading... Leasing Desks 1 Loading... Breakroom 1 Loading... Leasing Office 1" at bounding box center [728, 441] width 1456 height 785
drag, startPoint x: 836, startPoint y: 635, endPoint x: 832, endPoint y: 624, distance: 11.7
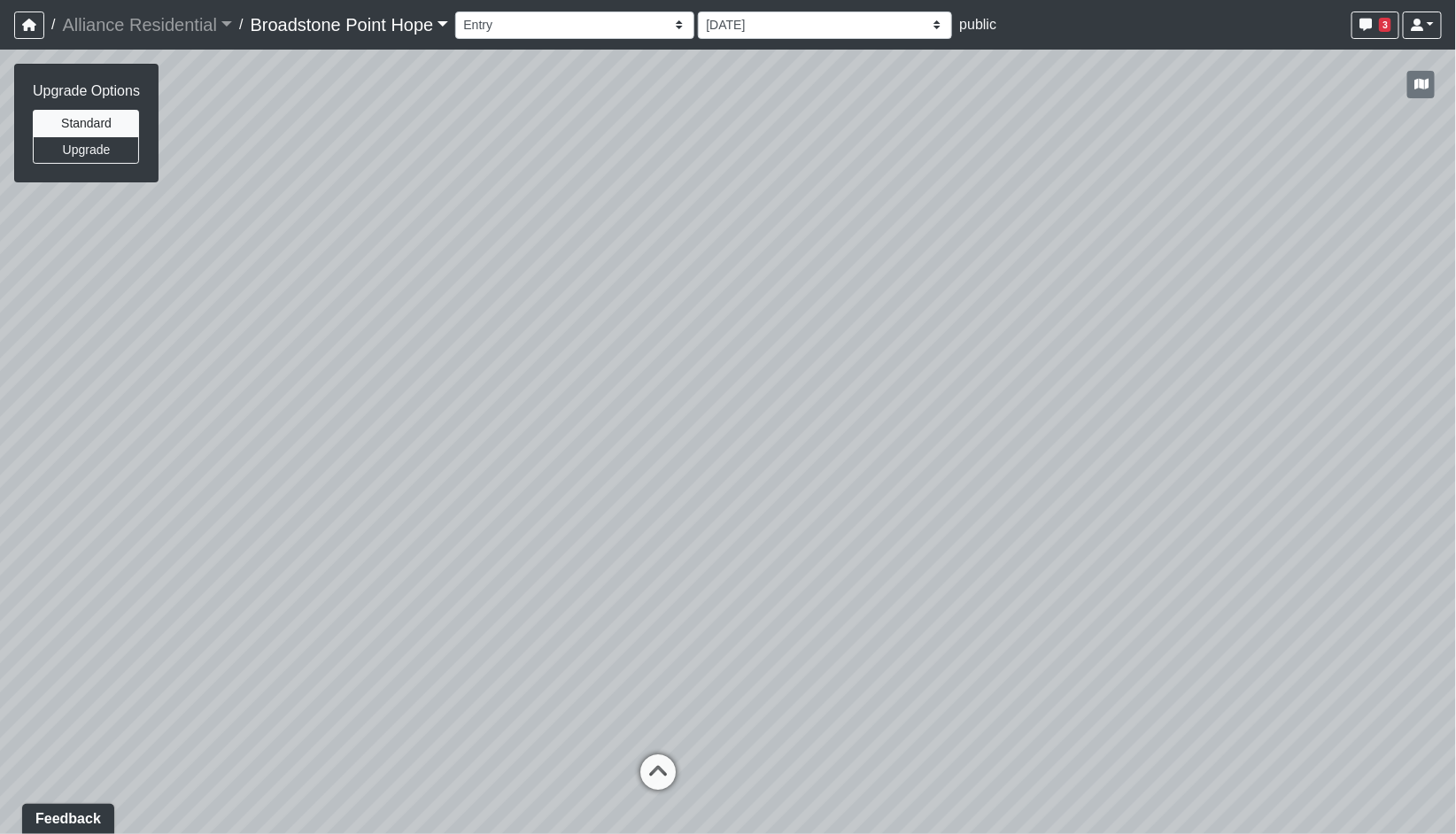
click at [832, 624] on div "Loading... Leasing Desks 1 Loading... Breakroom 1 Loading... Leasing Office 1" at bounding box center [728, 441] width 1456 height 785
click at [123, 152] on button "Upgrade" at bounding box center [86, 149] width 107 height 28
click at [116, 119] on button "Standard" at bounding box center [86, 123] width 107 height 28
drag, startPoint x: 657, startPoint y: 372, endPoint x: 644, endPoint y: 420, distance: 49.7
click at [644, 420] on div "Loading... Leasing Desks 1 Loading... Breakroom 1 Loading... Leasing Office 1" at bounding box center [728, 441] width 1456 height 785
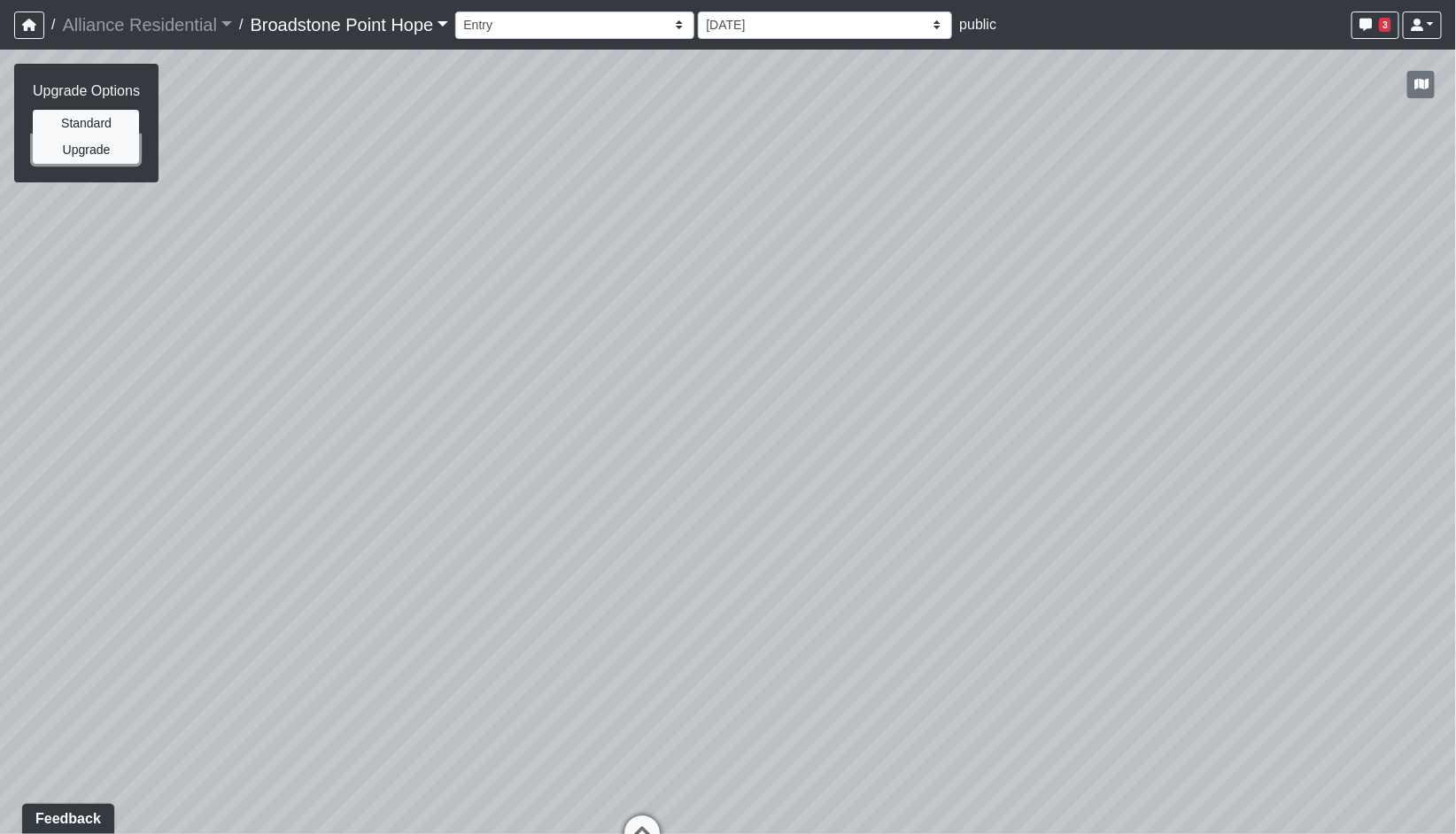
click at [101, 148] on button "Upgrade" at bounding box center [86, 149] width 107 height 28
drag, startPoint x: 717, startPoint y: 495, endPoint x: 711, endPoint y: 533, distance: 38.5
click at [711, 533] on div "Loading... Leasing Desks 1 Loading... Breakroom 1 Loading... Leasing Office 1" at bounding box center [728, 441] width 1456 height 785
drag, startPoint x: 1042, startPoint y: 698, endPoint x: 1030, endPoint y: 668, distance: 32.3
click at [1030, 668] on div "Loading... Leasing Desks 1 Loading... Breakroom 1 Loading... Leasing Office 1" at bounding box center [728, 441] width 1456 height 785
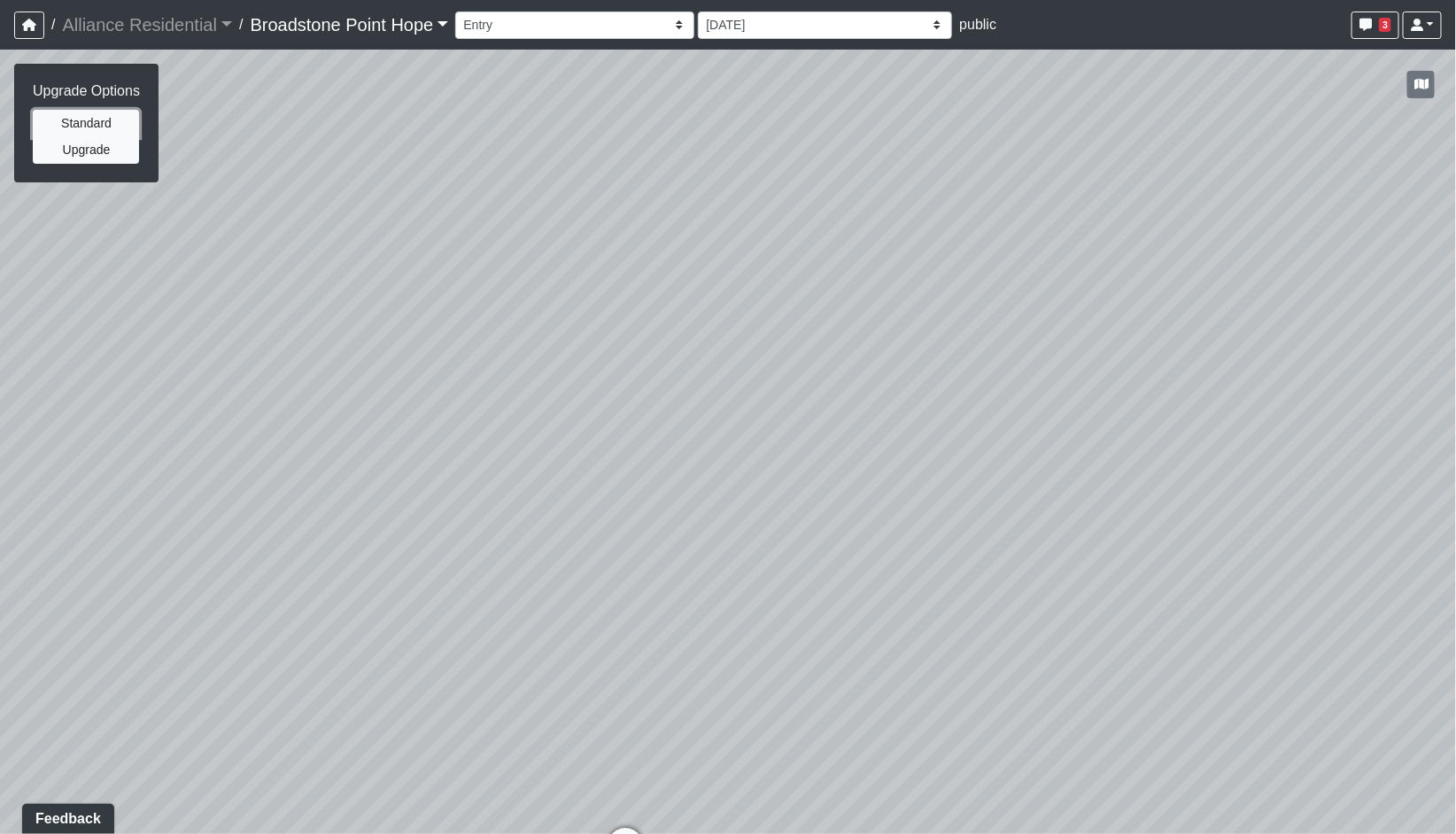
click at [98, 113] on button "Standard" at bounding box center [86, 123] width 107 height 28
click at [89, 148] on button "Upgrade" at bounding box center [86, 149] width 107 height 28
click at [101, 120] on button "Standard" at bounding box center [86, 123] width 107 height 28
click at [87, 152] on button "Upgrade" at bounding box center [86, 149] width 107 height 28
drag, startPoint x: 1043, startPoint y: 528, endPoint x: 908, endPoint y: 578, distance: 144.0
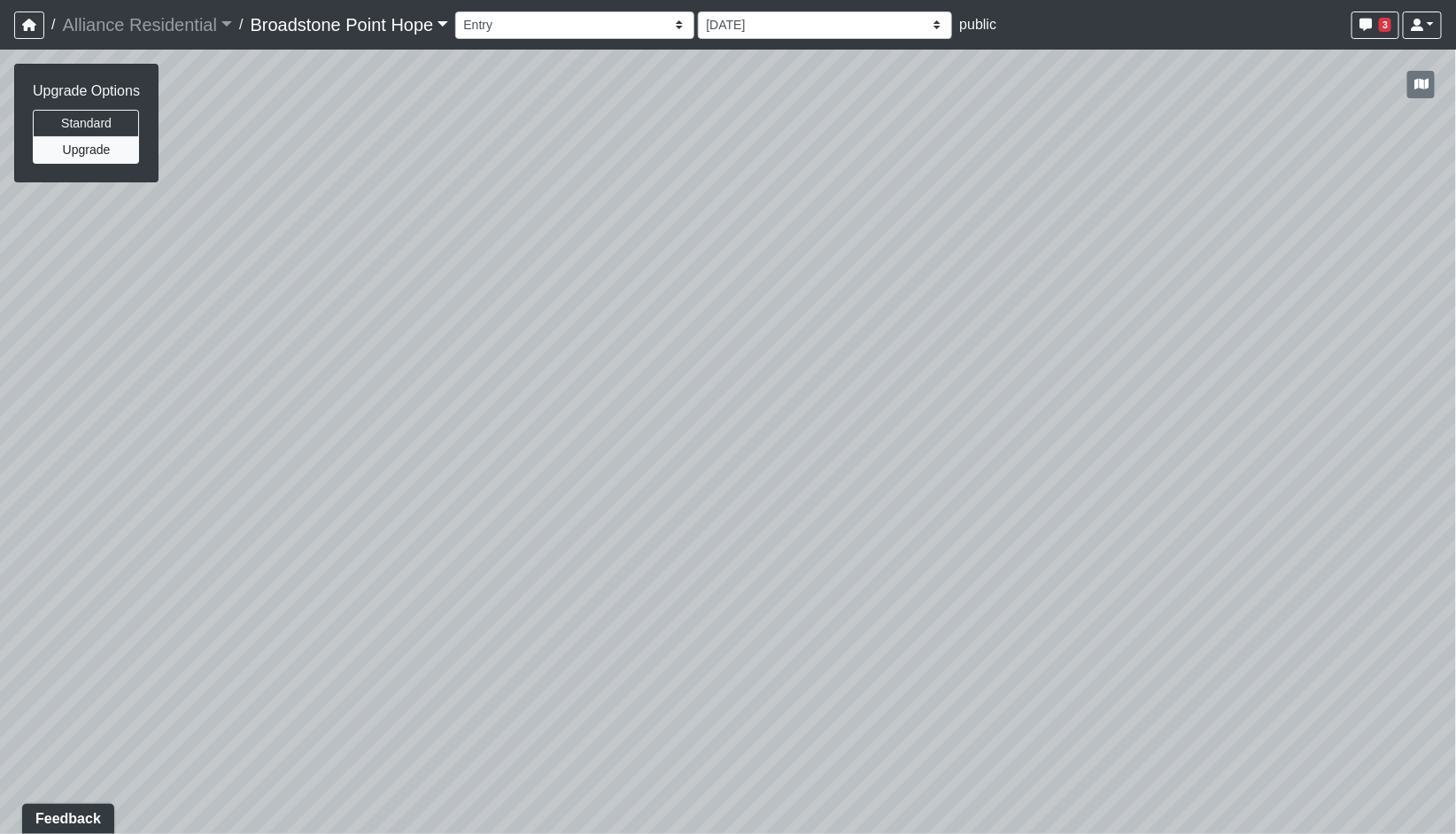
click at [908, 578] on div "Loading... Leasing Desks 1 Loading... Breakroom 1 Loading... Leasing Office 1" at bounding box center [728, 441] width 1456 height 785
click at [67, 128] on button "Standard" at bounding box center [86, 123] width 107 height 28
click at [80, 153] on button "Upgrade" at bounding box center [86, 149] width 107 height 28
click at [559, 29] on select "Billiards Counter Billiards Room 1 Billiards Room 2 Counter Coworking Pod 1 Cow…" at bounding box center [574, 25] width 239 height 28
click at [461, 11] on select "Billiards Counter Billiards Room 1 Billiards Room 2 Counter Coworking Pod 1 Cow…" at bounding box center [574, 25] width 239 height 28
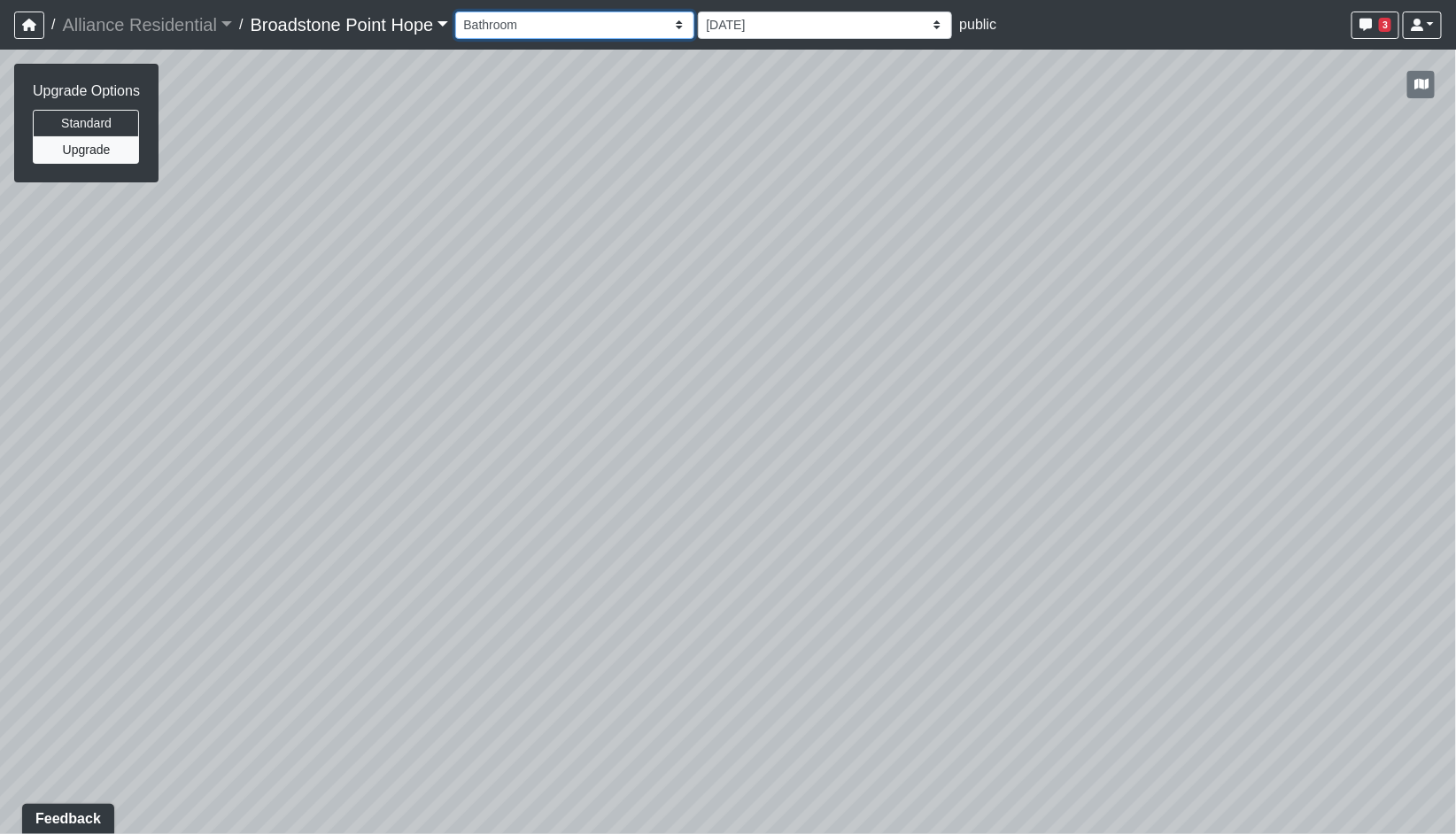
select select "8NZoQXrh7LQdHjjVfibikw"
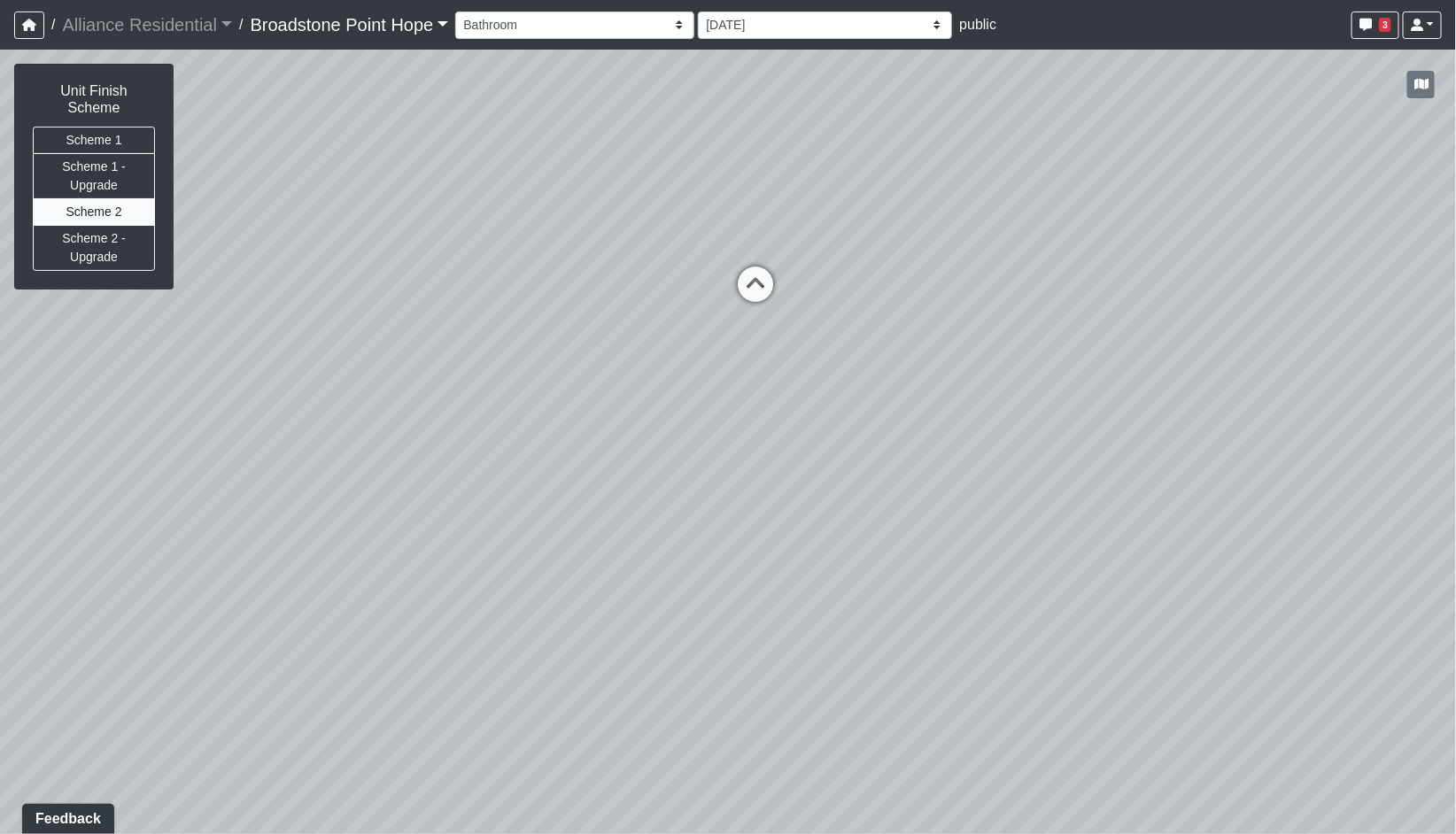
drag, startPoint x: 930, startPoint y: 655, endPoint x: 940, endPoint y: 498, distance: 157.3
click at [940, 498] on div "Loading... Leasing Desks 1 Loading... Breakroom 1 Loading... Leasing Office 1 L…" at bounding box center [728, 441] width 1456 height 785
click at [85, 153] on button "Scheme 1 - Upgrade" at bounding box center [93, 176] width 123 height 46
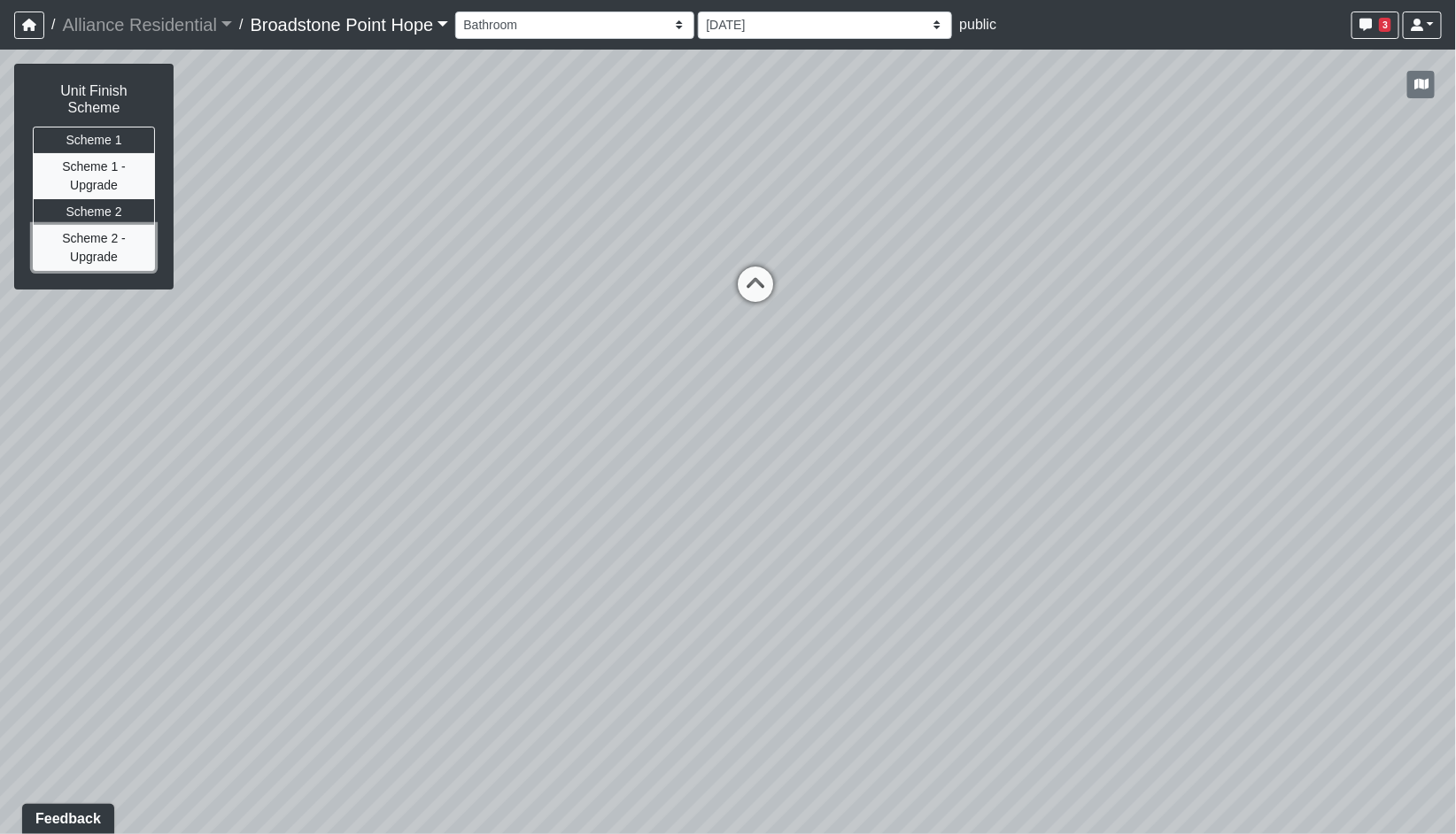
click at [92, 233] on button "Scheme 2 - Upgrade" at bounding box center [93, 248] width 123 height 46
click at [96, 199] on button "Scheme 2" at bounding box center [93, 212] width 123 height 28
click at [95, 161] on button "Scheme 1 - Upgrade" at bounding box center [93, 176] width 123 height 46
click at [79, 199] on button "Scheme 2" at bounding box center [93, 212] width 123 height 28
click at [91, 237] on button "Scheme 2 - Upgrade" at bounding box center [93, 248] width 123 height 46
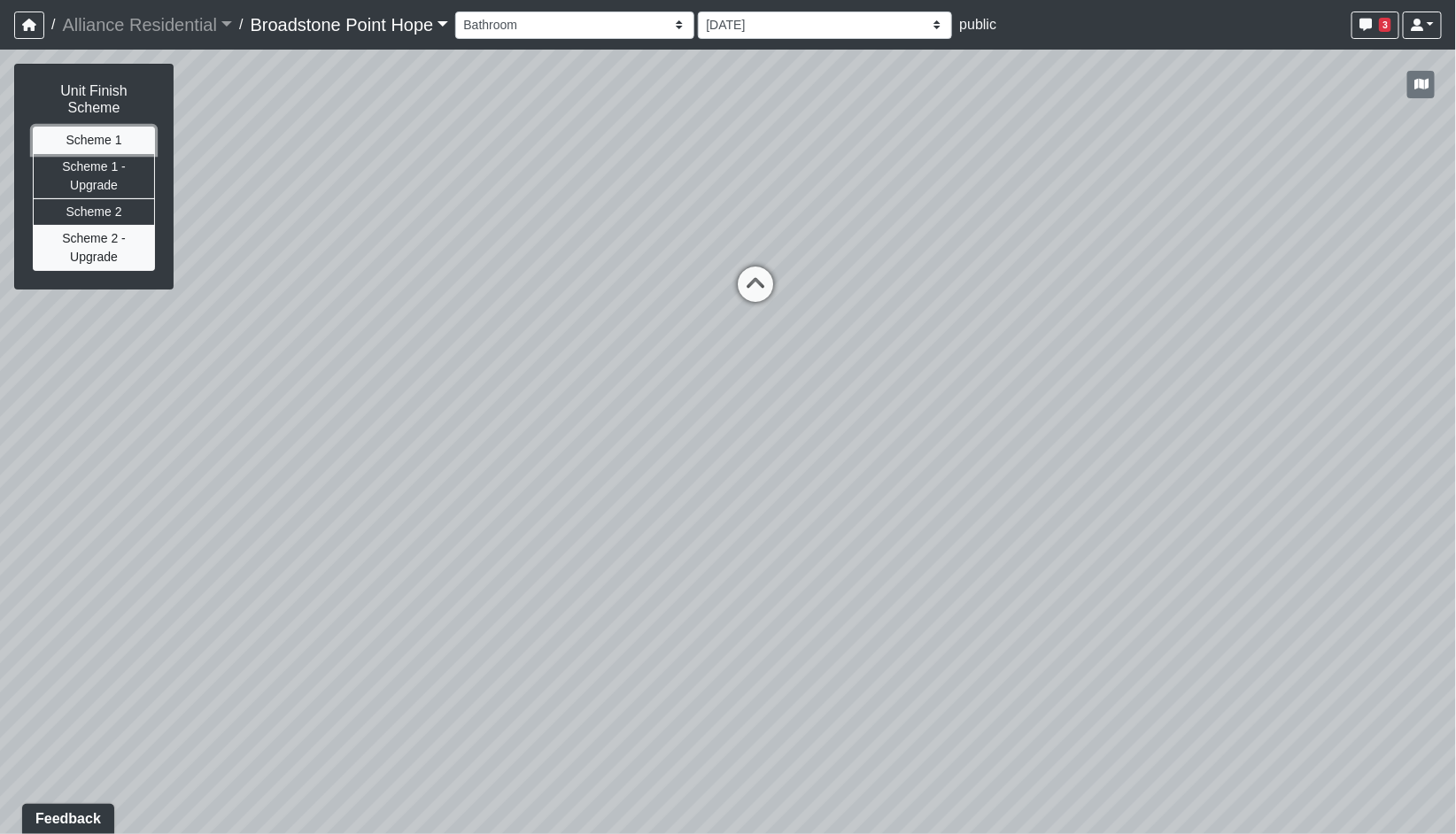
click at [88, 126] on button "Scheme 1" at bounding box center [93, 140] width 123 height 28
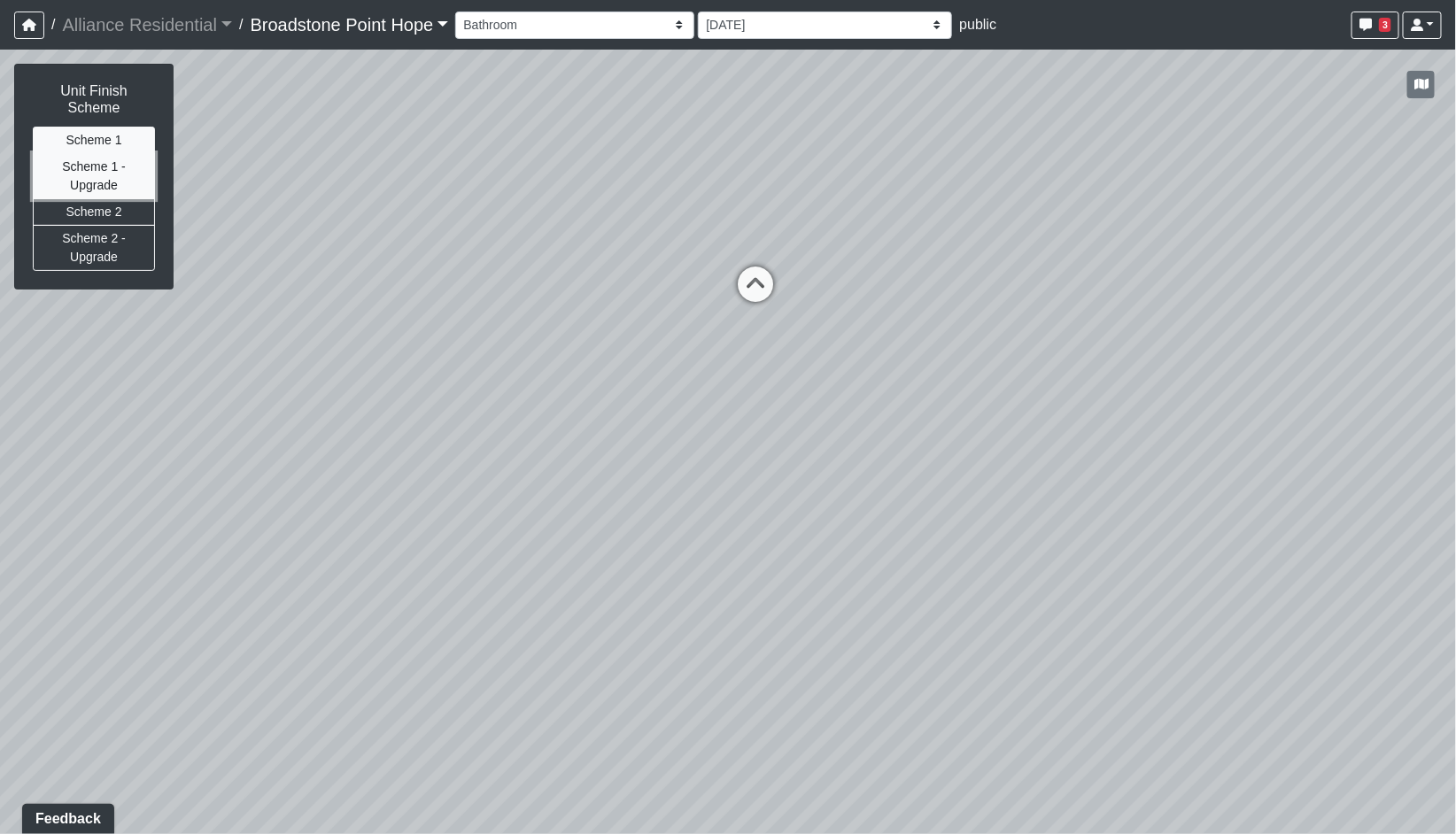
click at [90, 167] on button "Scheme 1 - Upgrade" at bounding box center [93, 176] width 123 height 46
drag, startPoint x: 762, startPoint y: 682, endPoint x: 733, endPoint y: 561, distance: 124.4
click at [733, 561] on div "Loading... Leasing Desks 1 Loading... Breakroom 1 Loading... Leasing Office 1 L…" at bounding box center [728, 441] width 1456 height 785
click at [55, 199] on button "Scheme 2" at bounding box center [93, 212] width 123 height 28
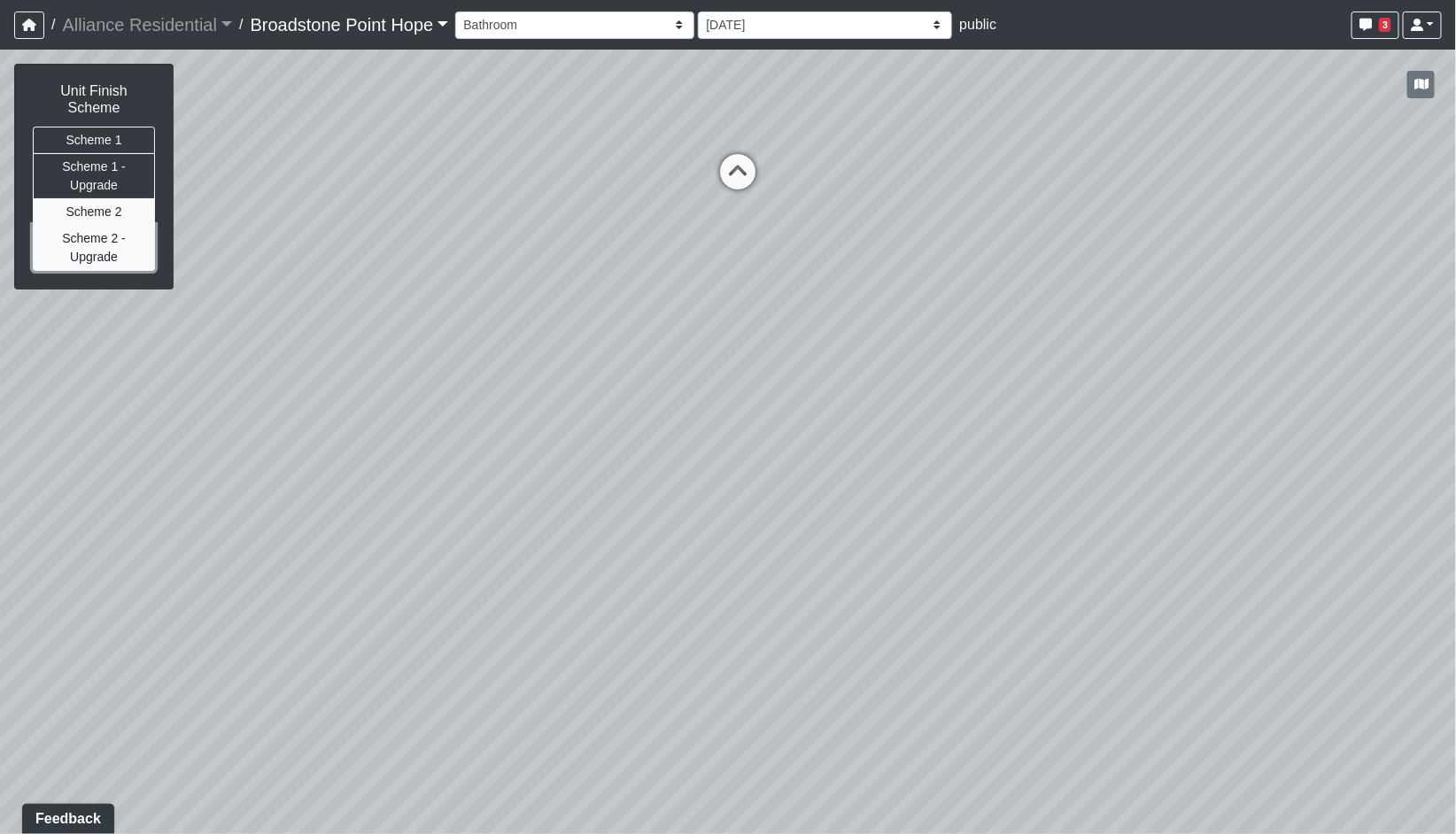
click at [103, 238] on button "Scheme 2 - Upgrade" at bounding box center [93, 248] width 123 height 46
